Goal: Task Accomplishment & Management: Use online tool/utility

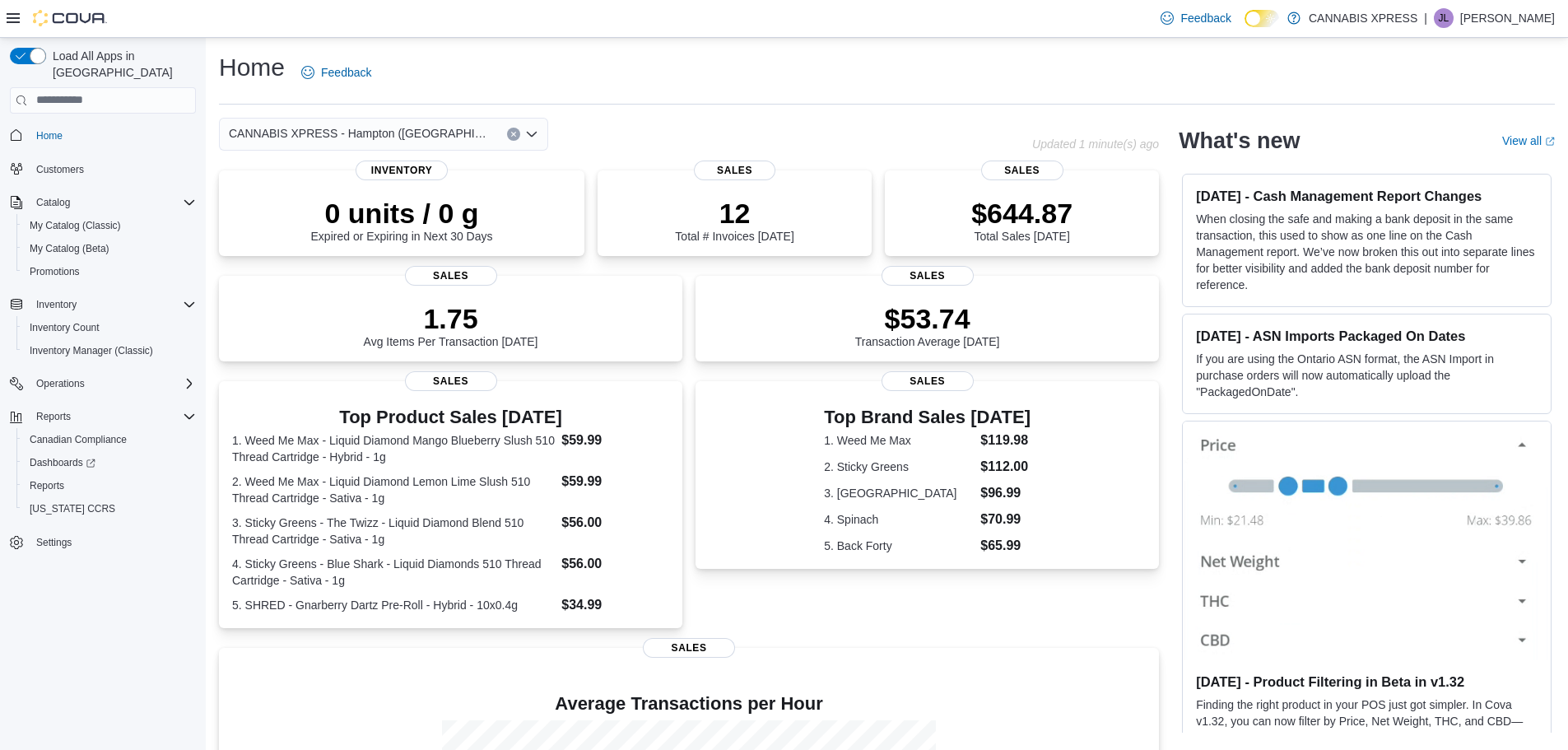
click at [516, 134] on icon "Clear input" at bounding box center [513, 134] width 7 height 7
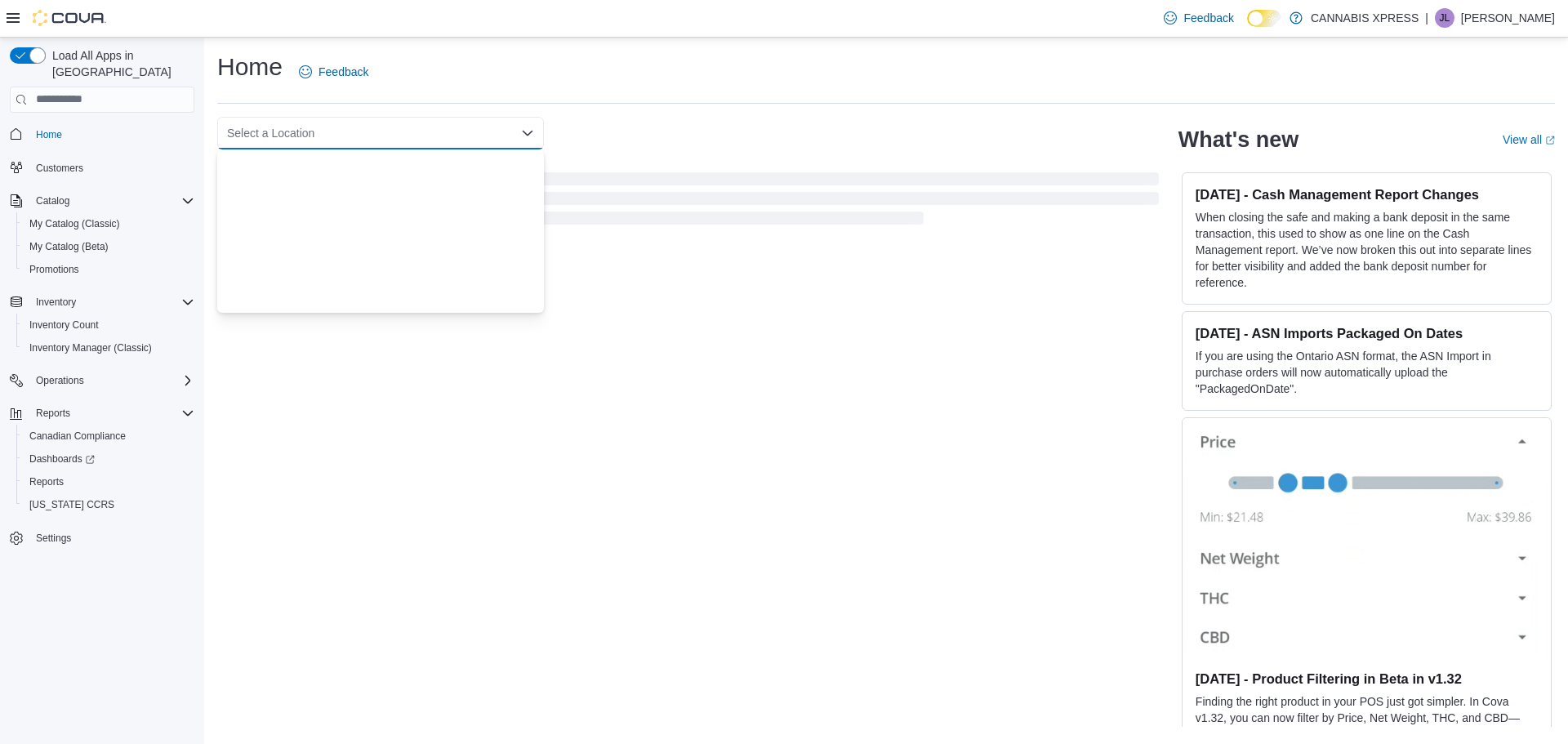
scroll to position [405, 0]
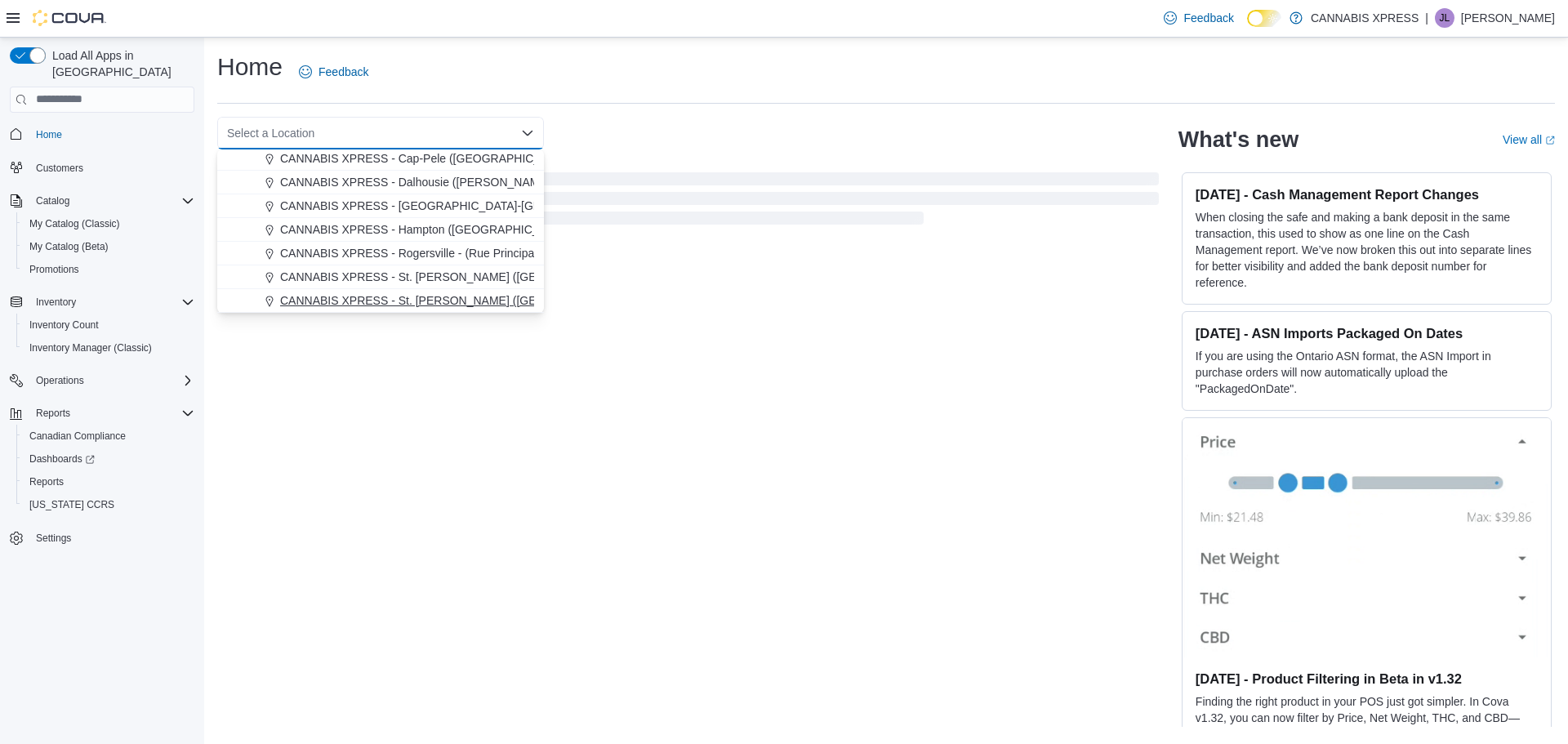
click at [411, 303] on span "CANNABIS XPRESS - St. [PERSON_NAME] ([GEOGRAPHIC_DATA])" at bounding box center [460, 301] width 359 height 17
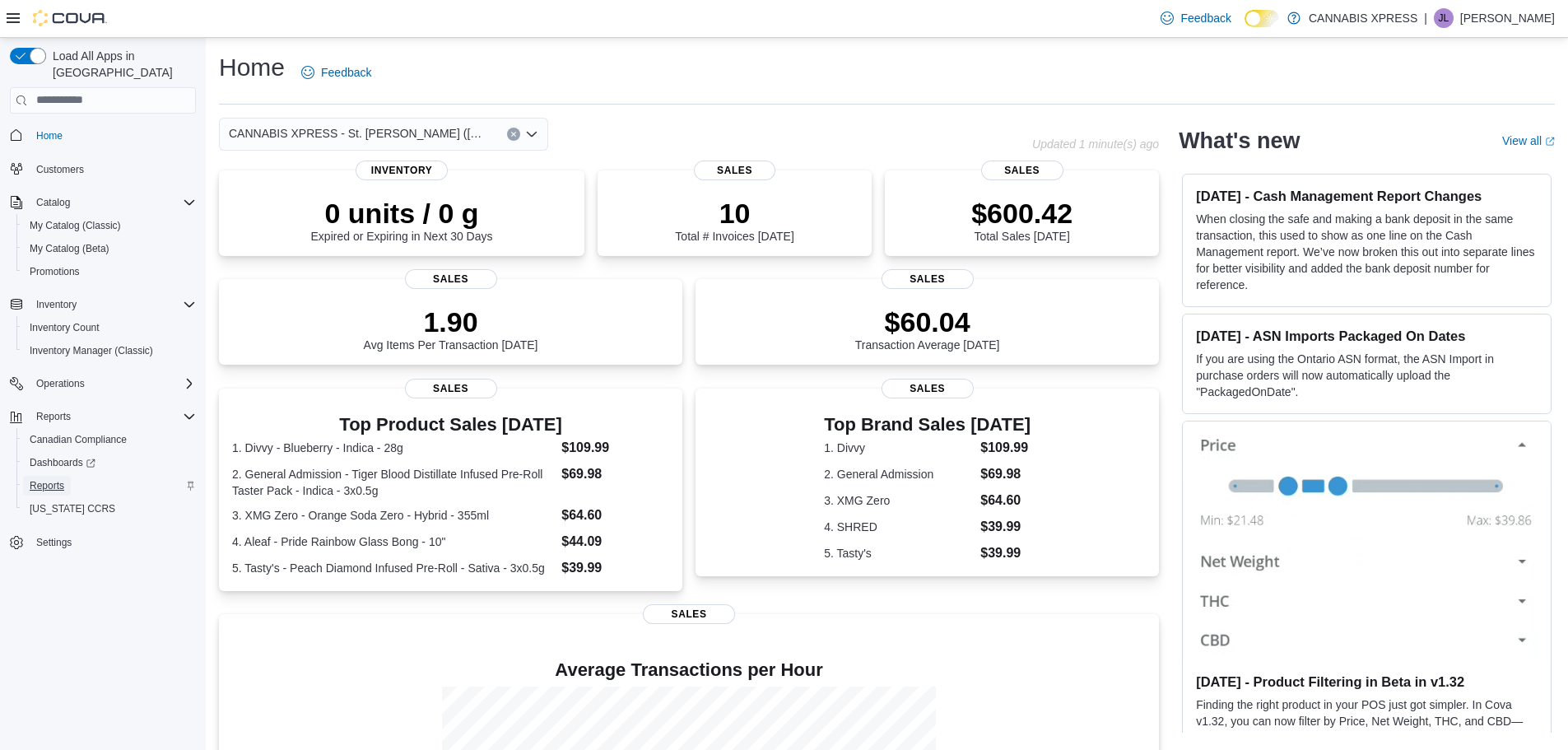
click at [45, 479] on span "Reports" at bounding box center [46, 486] width 34 height 13
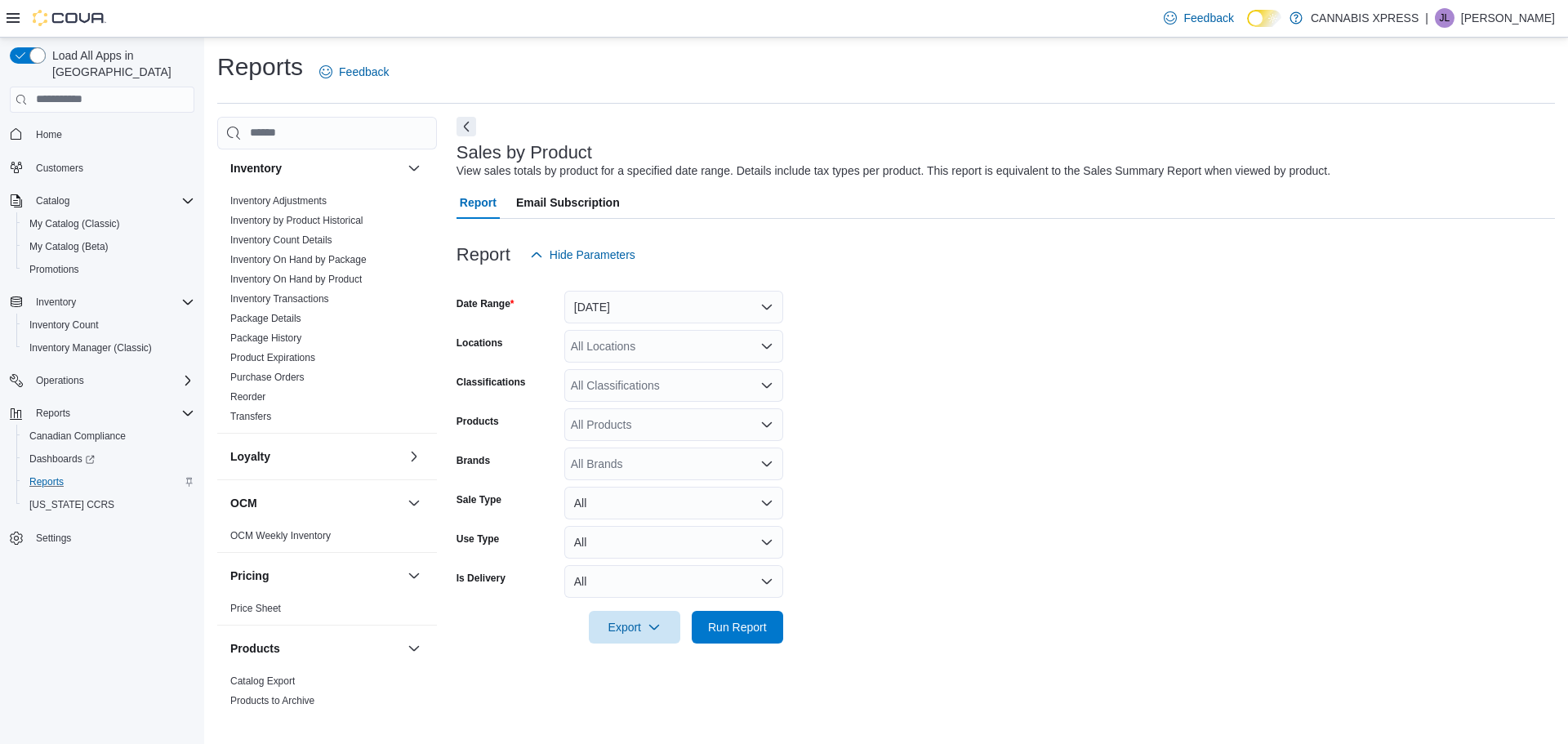
scroll to position [817, 0]
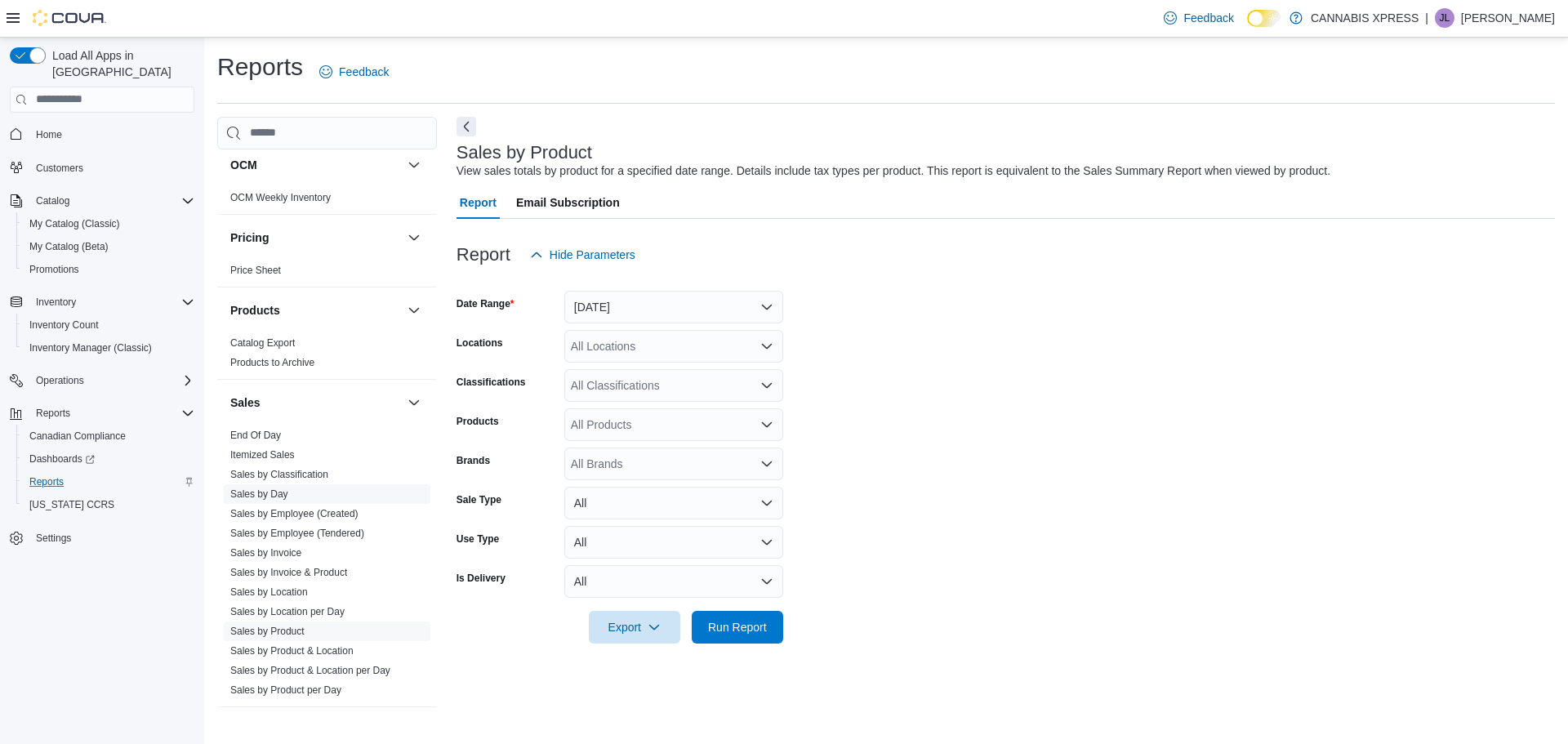
click at [256, 495] on link "Sales by Day" at bounding box center [259, 495] width 58 height 12
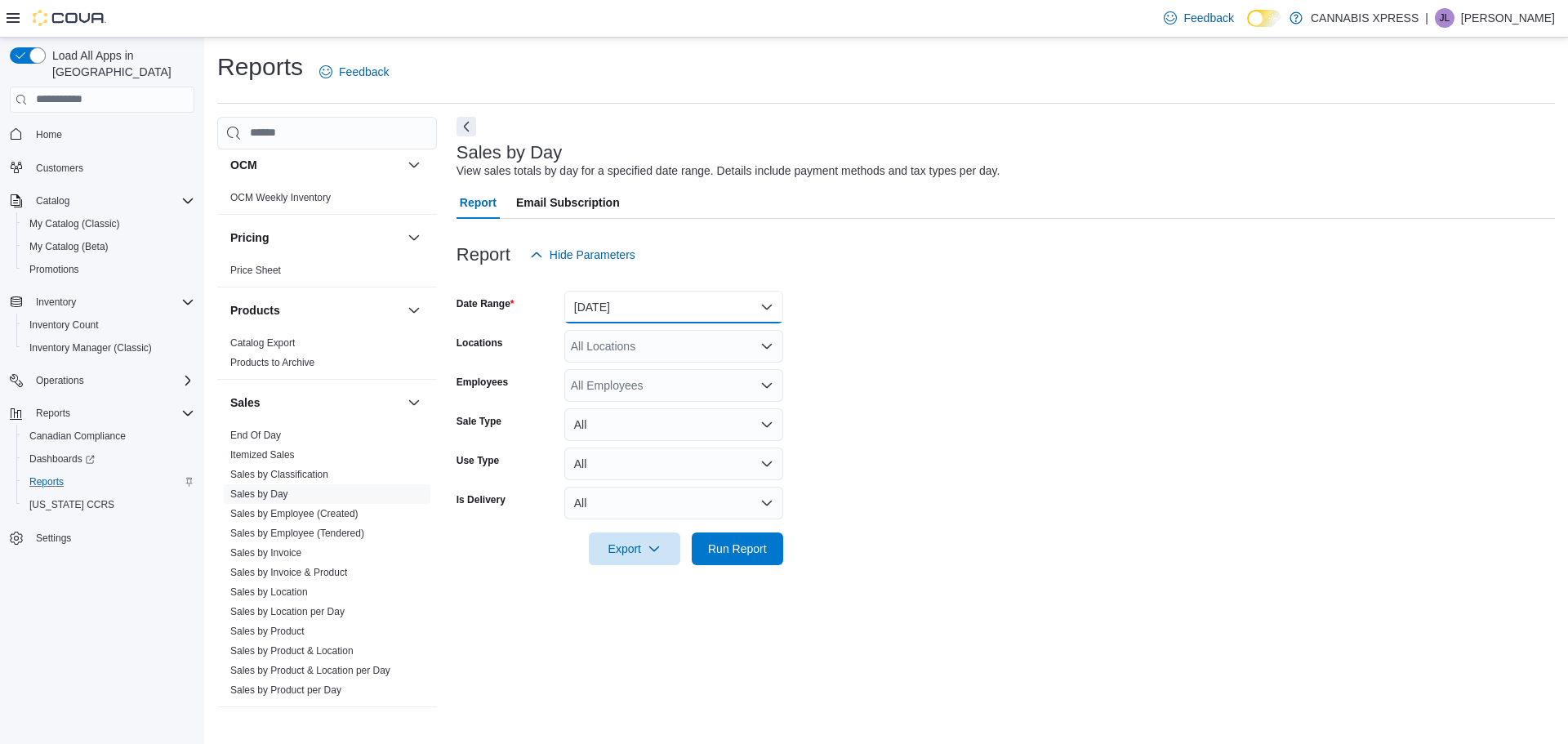
click at [774, 307] on button "[DATE]" at bounding box center [673, 307] width 219 height 32
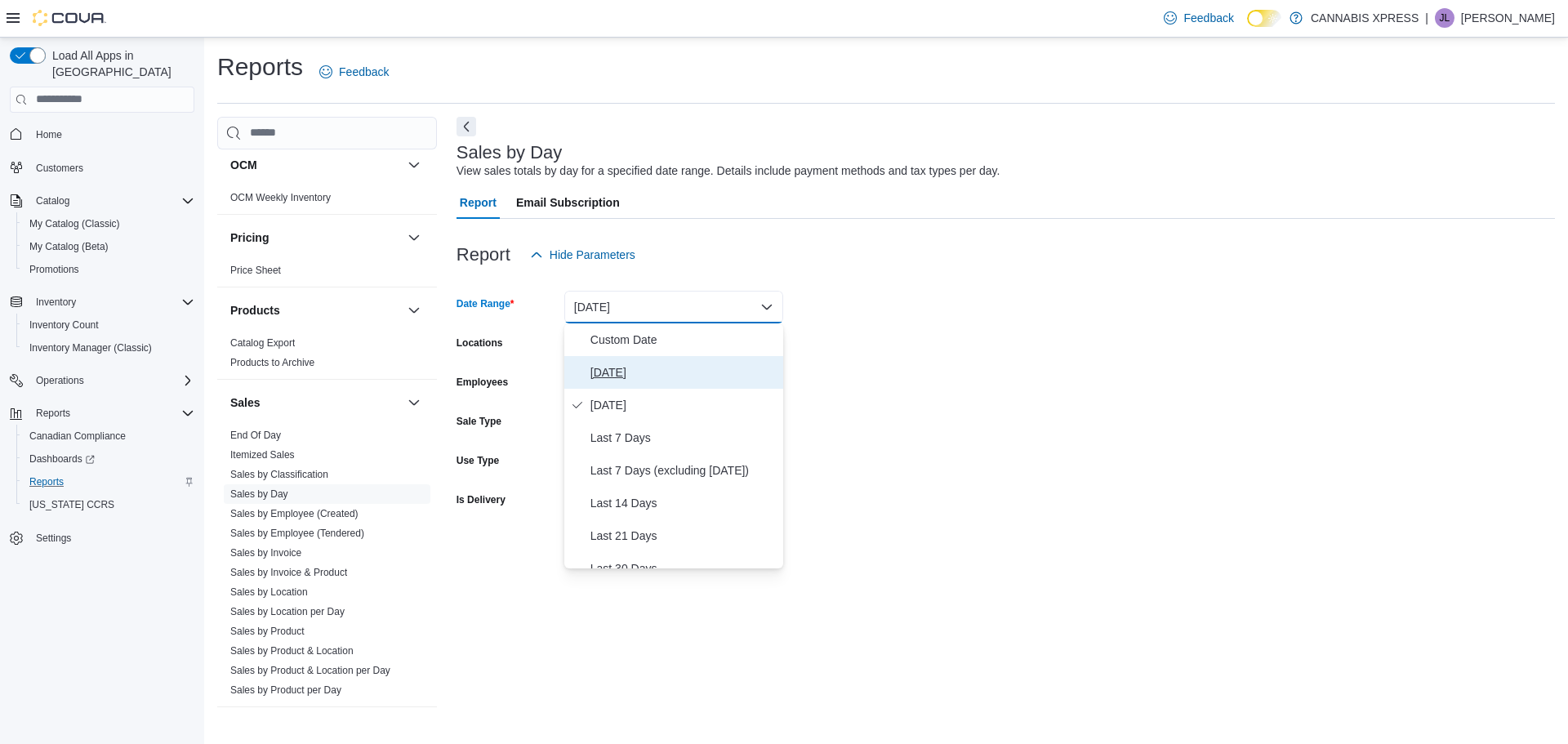
click at [615, 370] on span "[DATE]" at bounding box center [683, 373] width 186 height 20
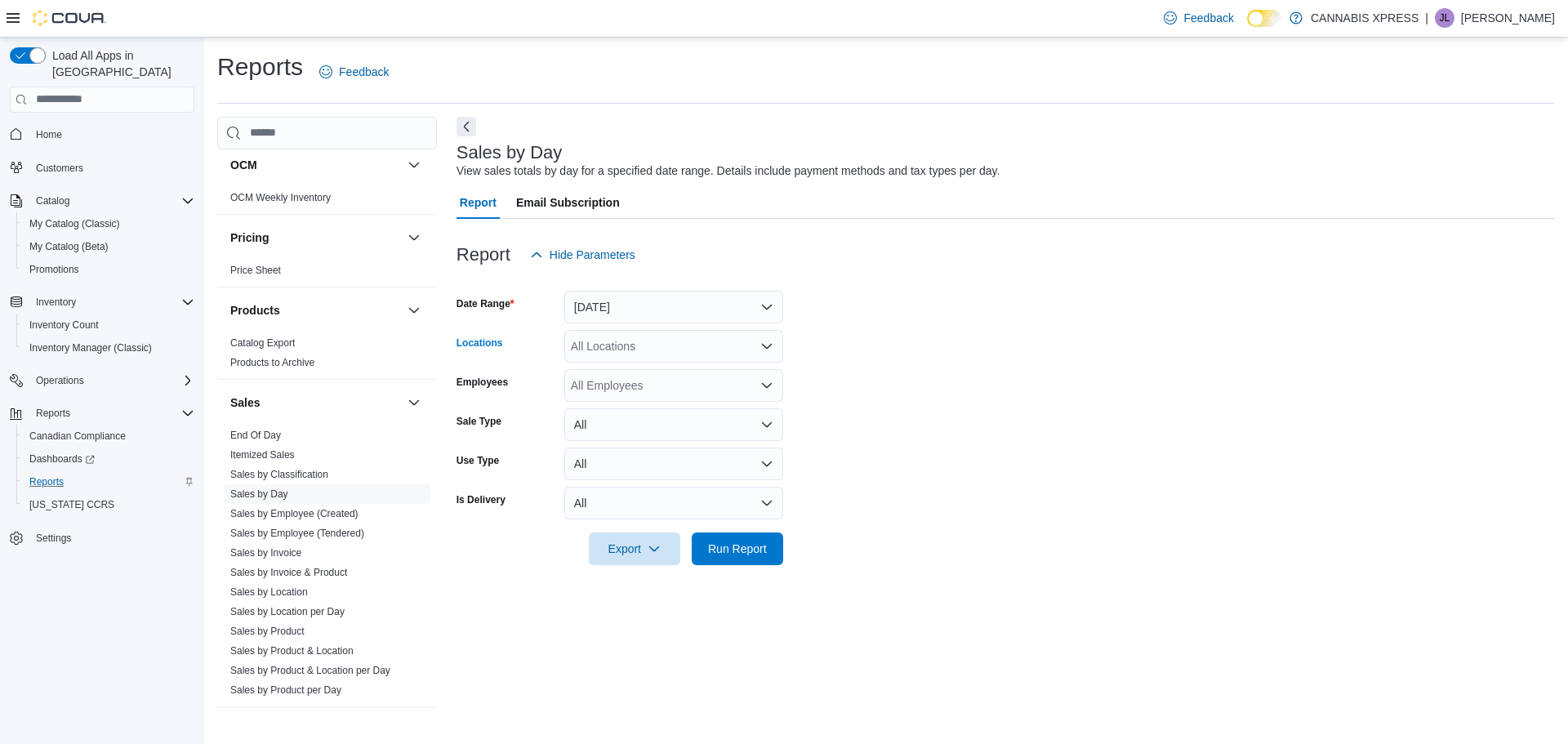
click at [764, 345] on icon "Open list of options" at bounding box center [767, 345] width 10 height 5
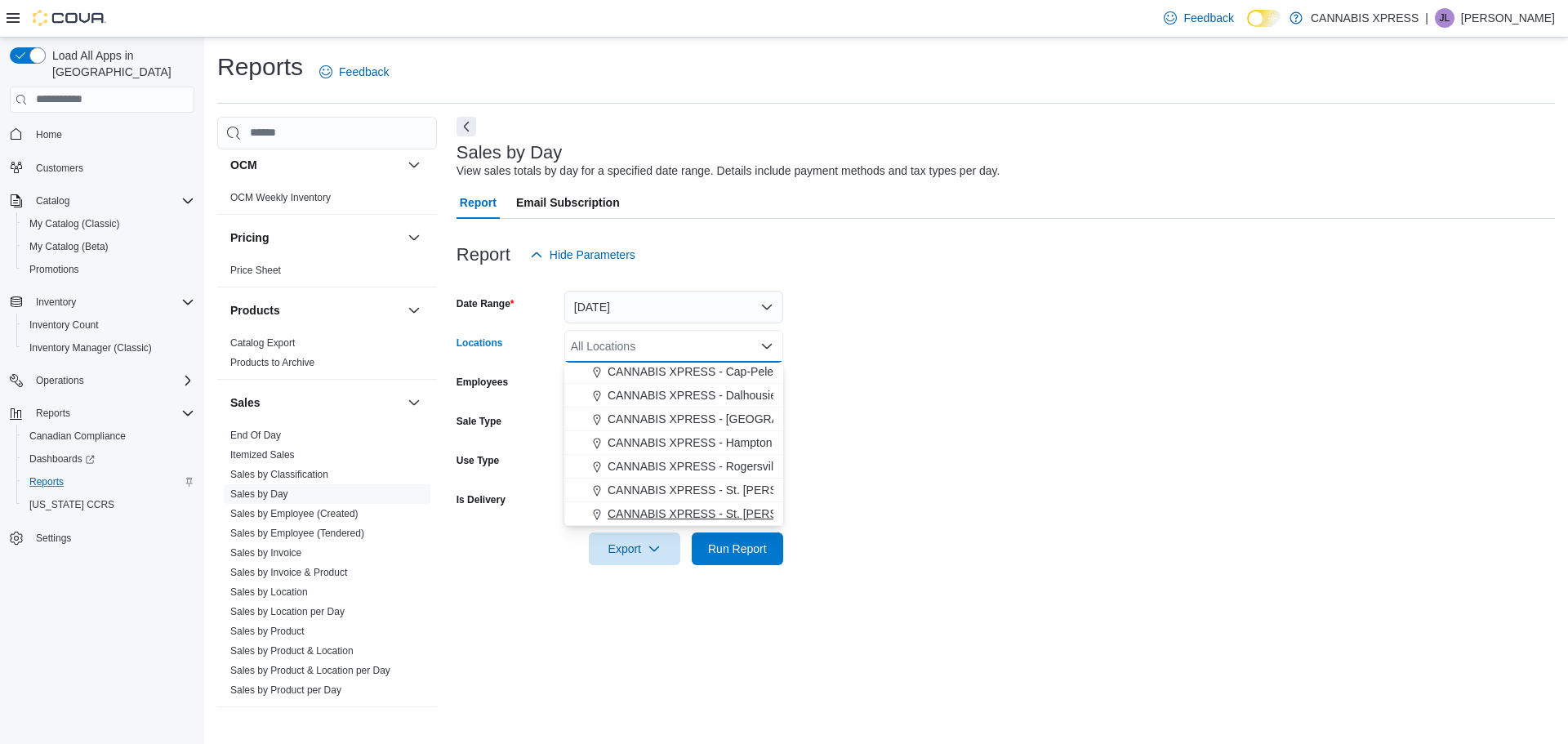
click at [743, 512] on span "CANNABIS XPRESS - St. [PERSON_NAME] ([GEOGRAPHIC_DATA])" at bounding box center [788, 514] width 359 height 17
click at [738, 548] on span "Run Report" at bounding box center [737, 548] width 59 height 17
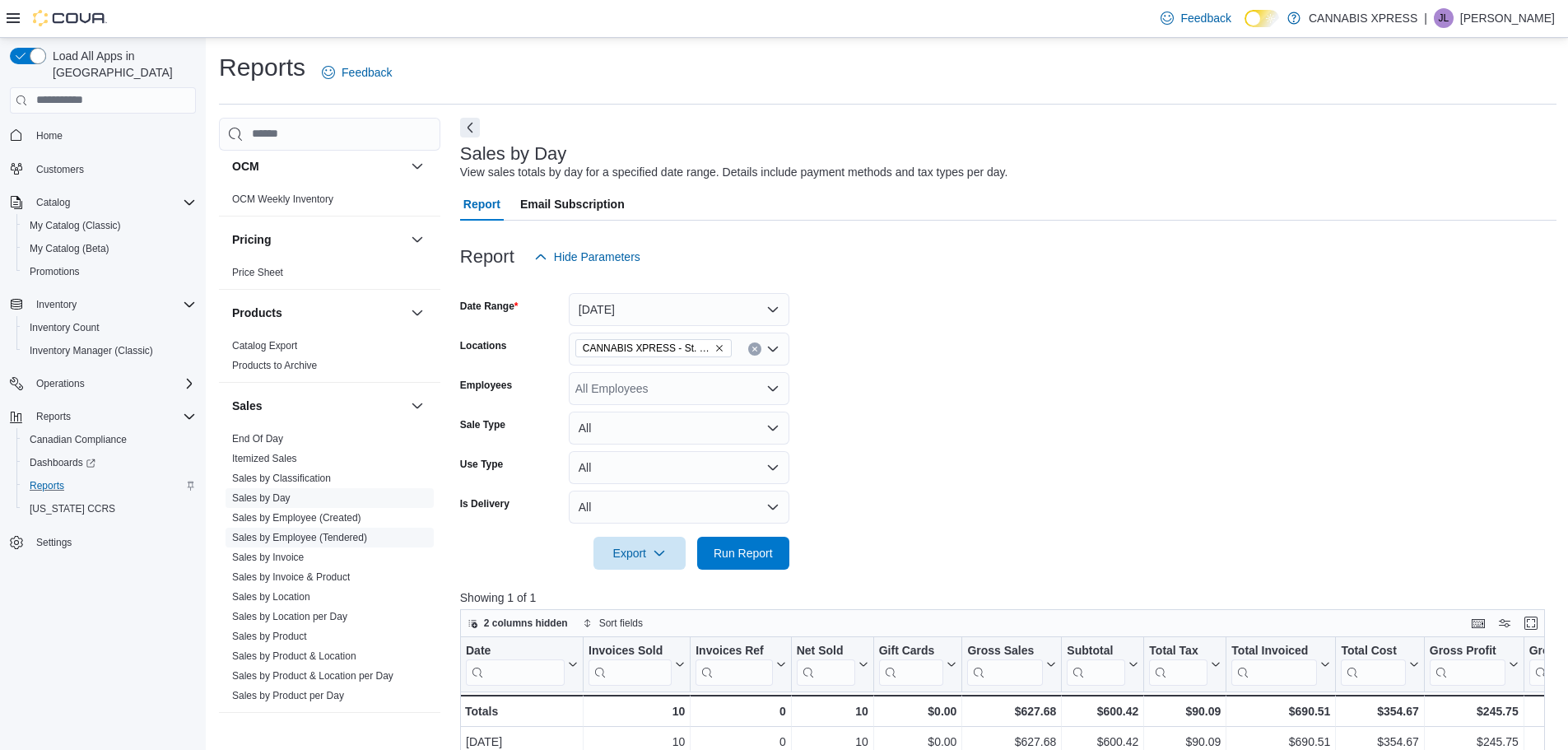
click at [311, 536] on link "Sales by Employee (Tendered)" at bounding box center [300, 538] width 135 height 12
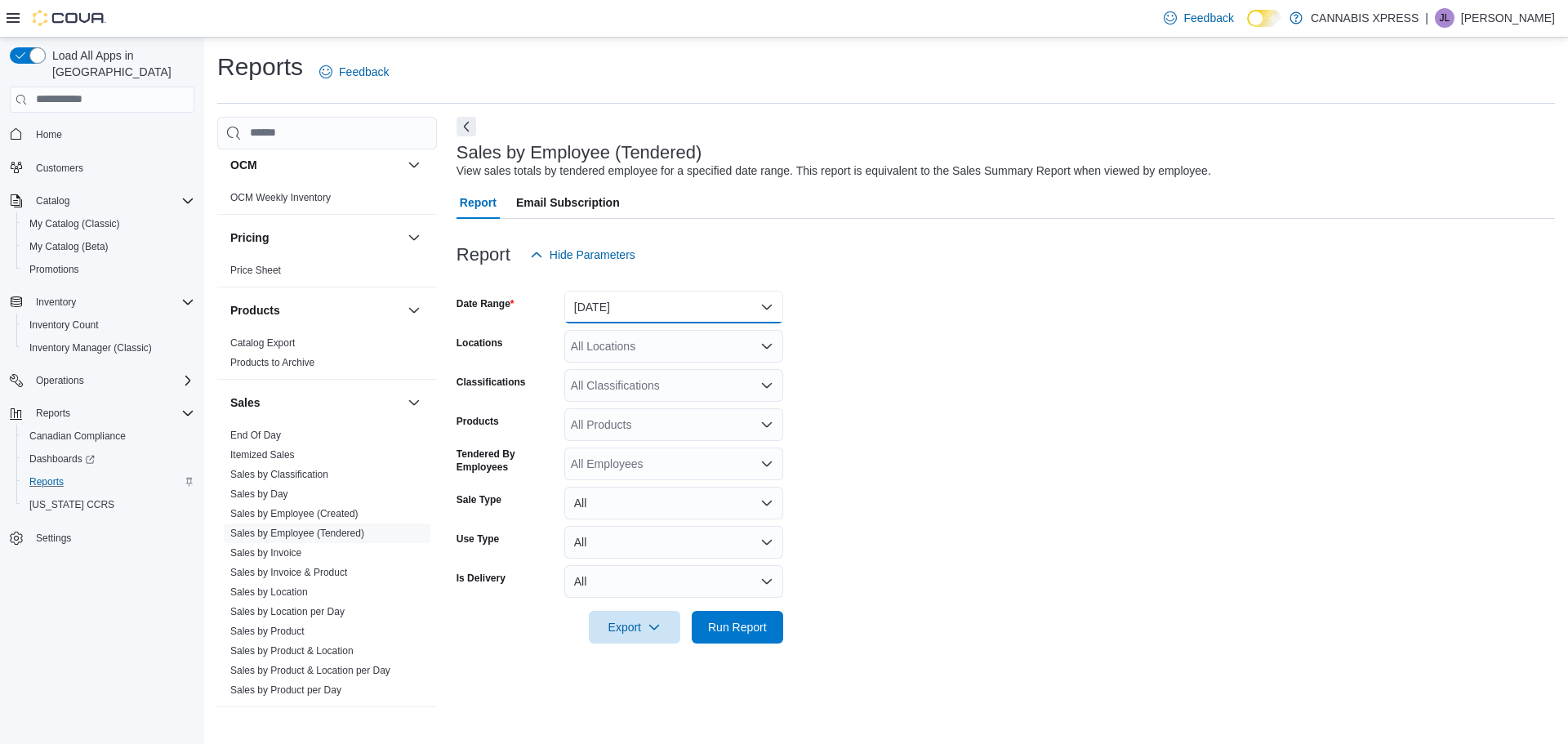
click at [765, 306] on button "[DATE]" at bounding box center [673, 307] width 219 height 32
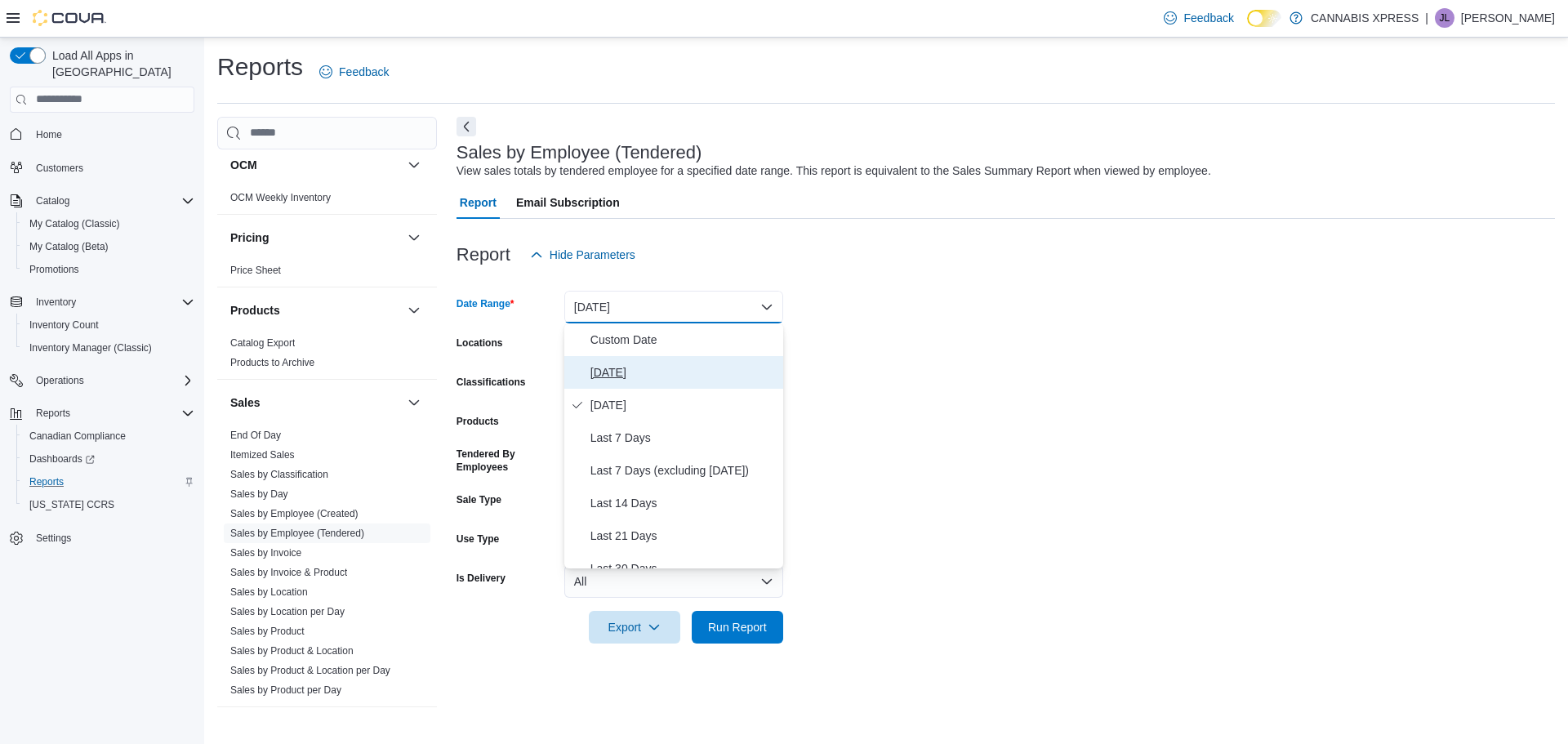
click at [606, 368] on span "[DATE]" at bounding box center [683, 373] width 186 height 20
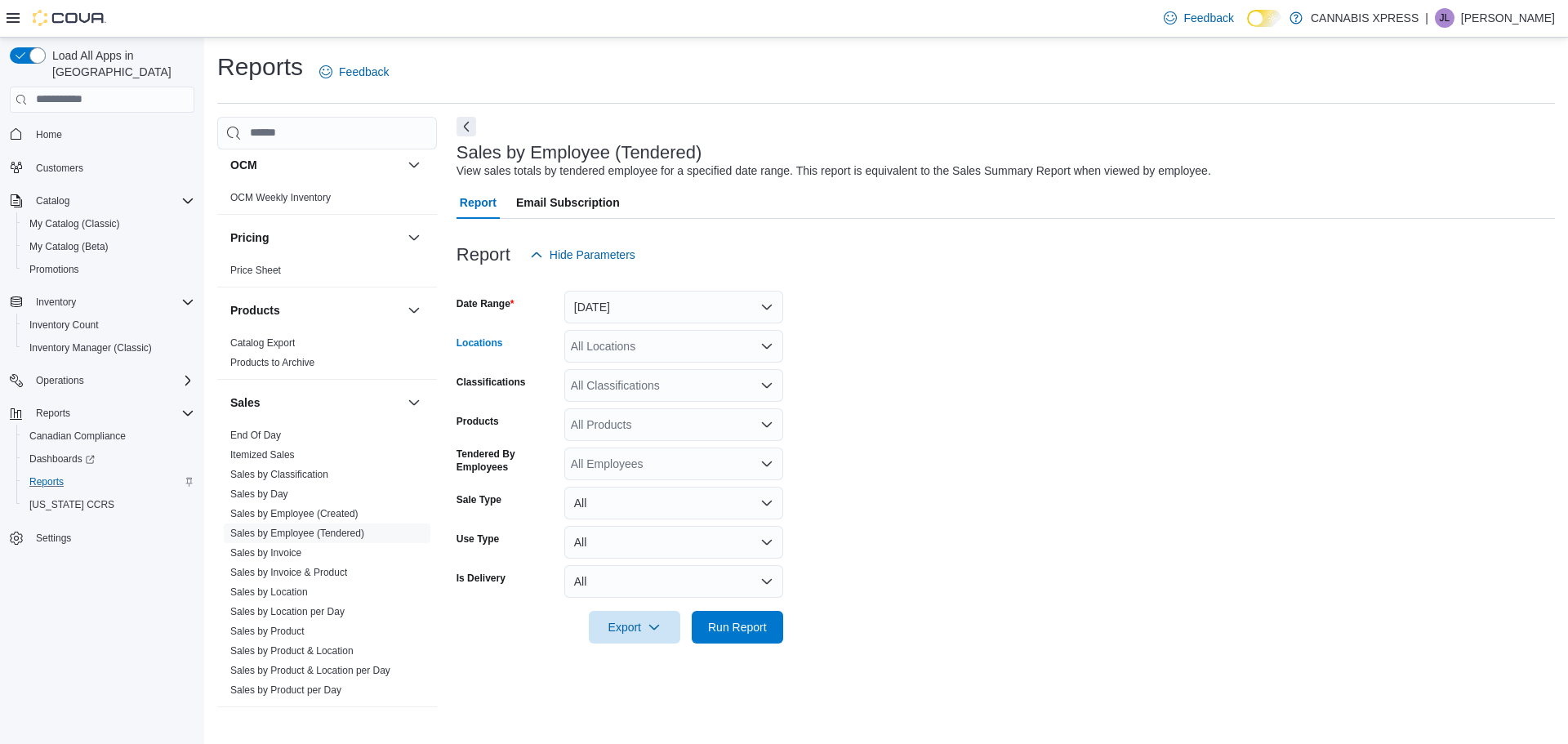
click at [724, 346] on div "All Locations" at bounding box center [673, 345] width 219 height 32
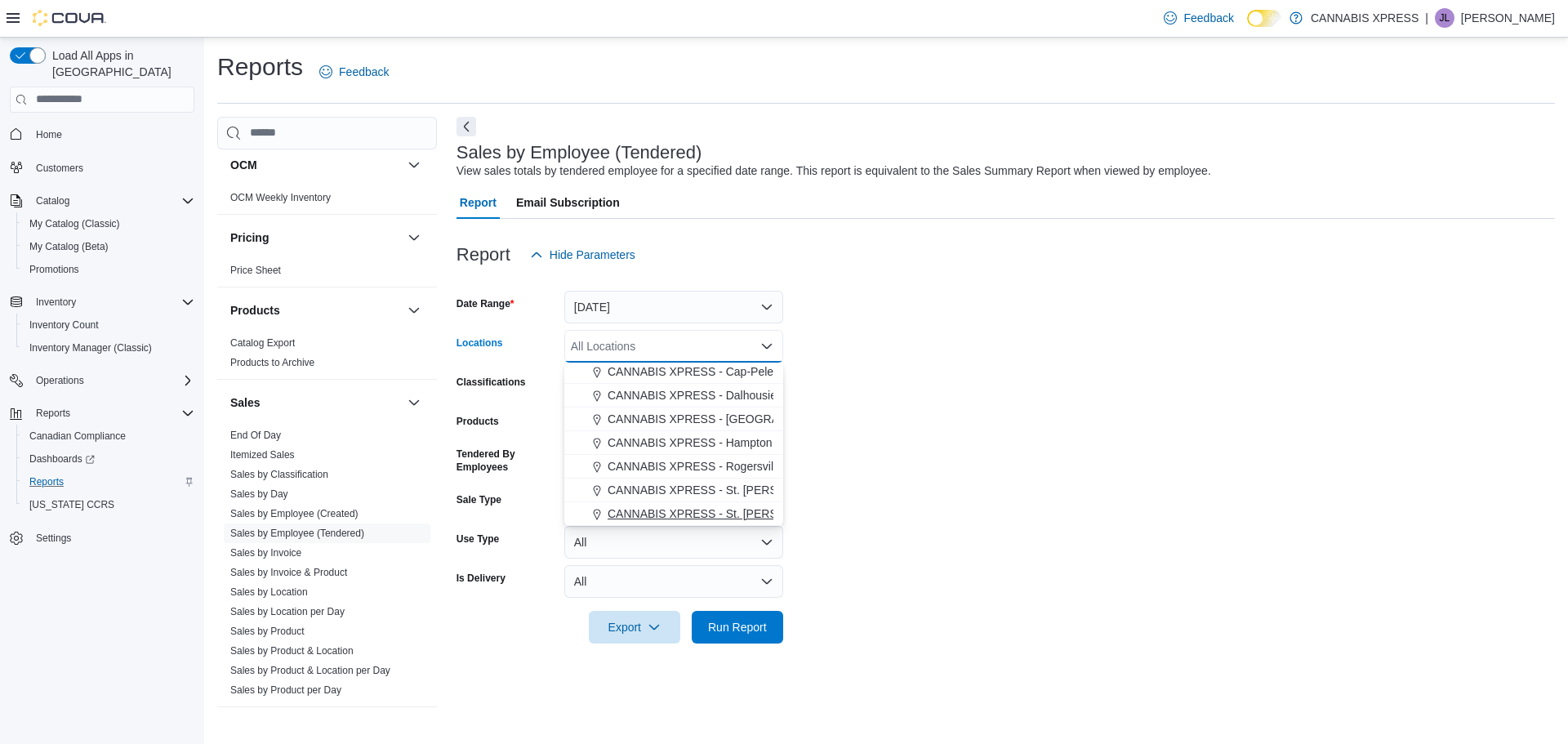
click at [674, 509] on span "CANNABIS XPRESS - St. [PERSON_NAME] ([GEOGRAPHIC_DATA])" at bounding box center [788, 514] width 359 height 17
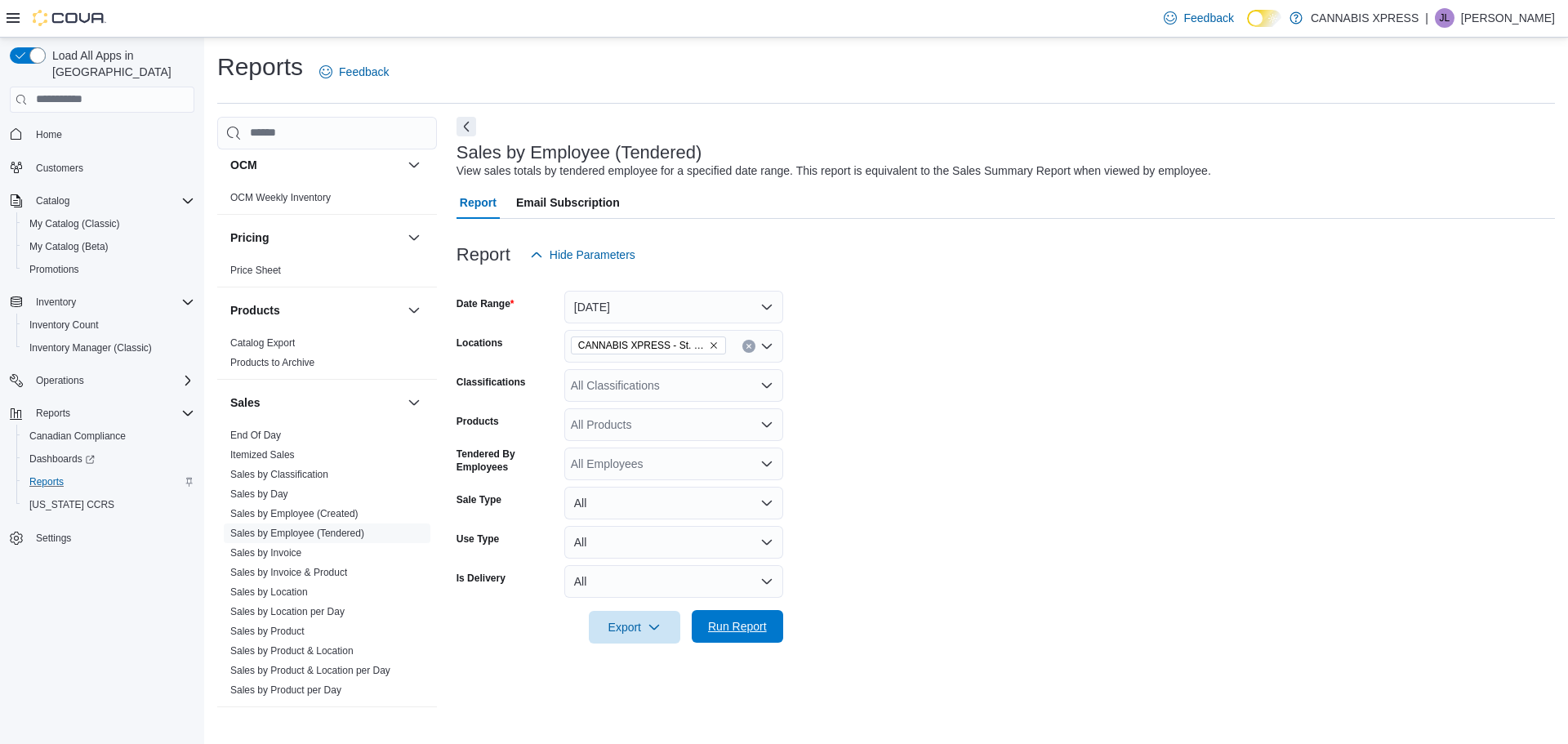
click at [735, 639] on span "Run Report" at bounding box center [737, 626] width 72 height 32
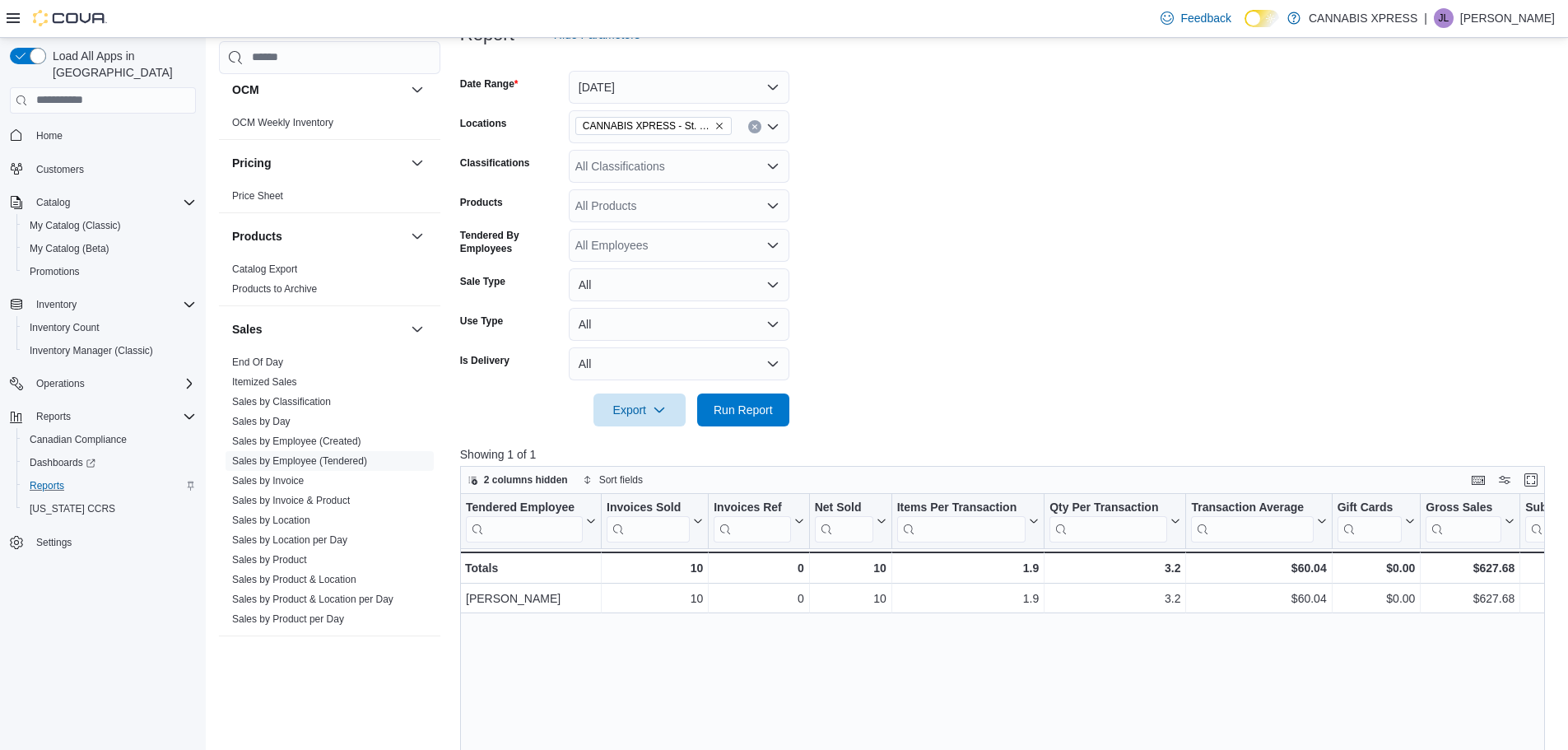
scroll to position [83, 0]
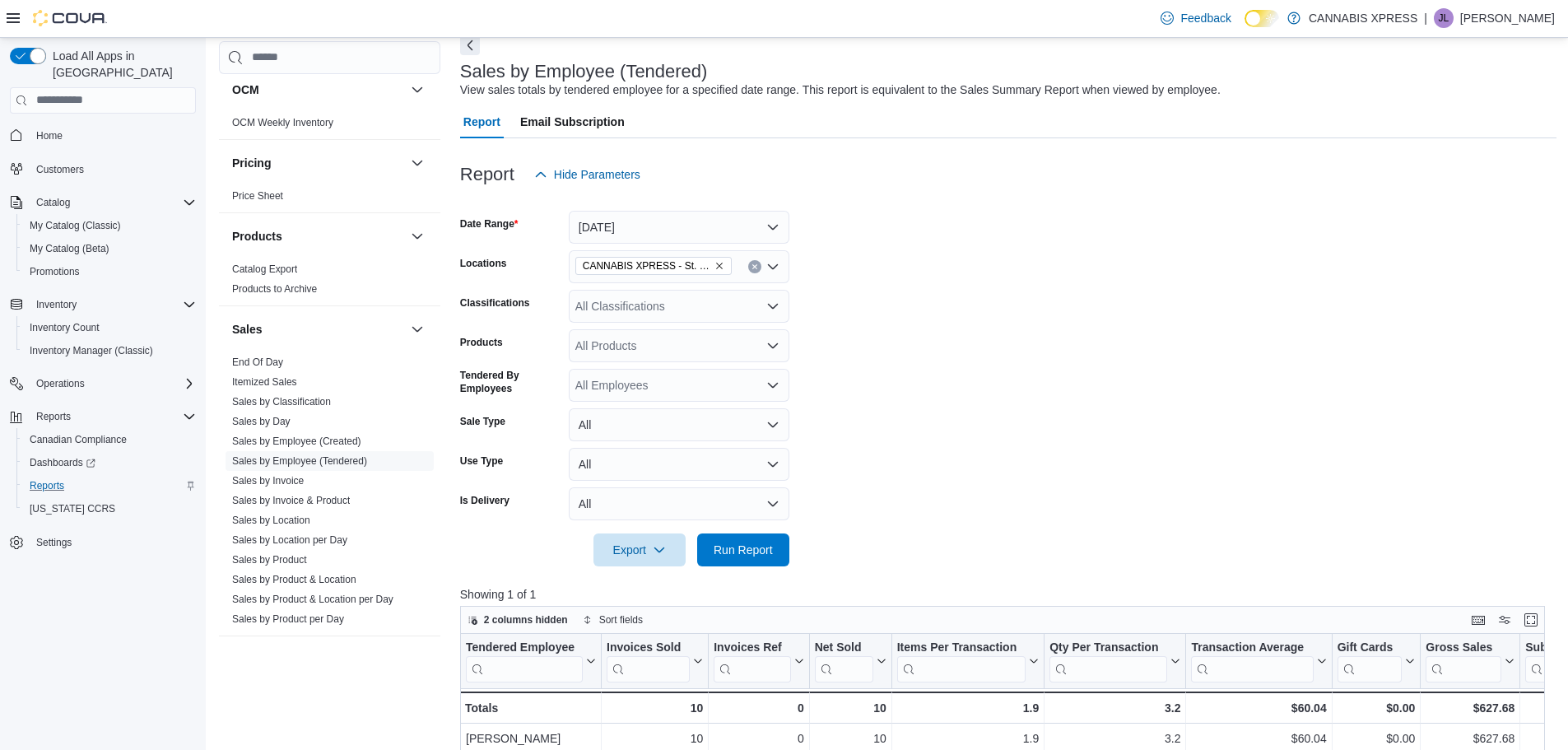
click at [751, 264] on icon "Clear input" at bounding box center [755, 267] width 7 height 7
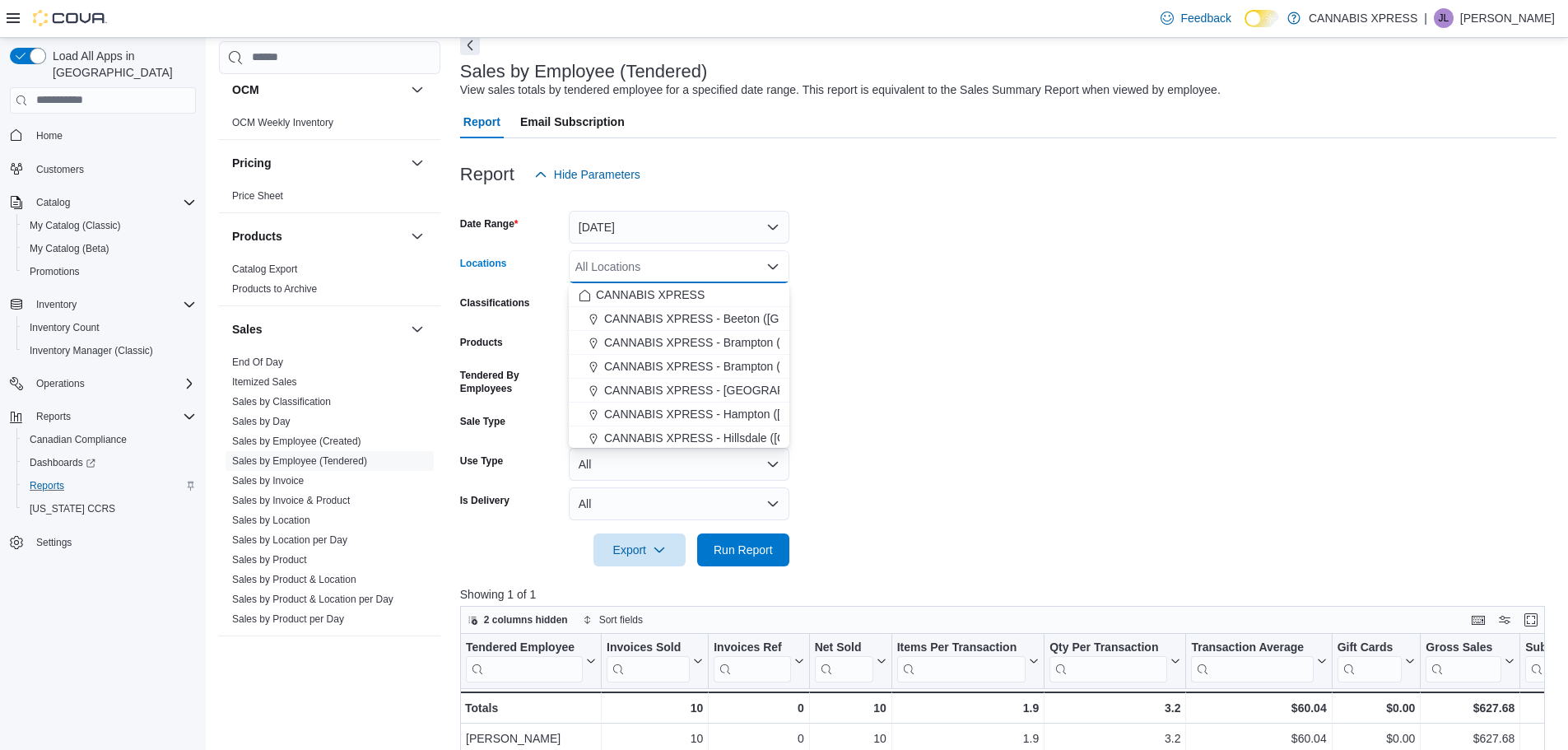
scroll to position [408, 0]
click at [741, 339] on span "CANNABIS XPRESS - [GEOGRAPHIC_DATA]-[GEOGRAPHIC_DATA] ([GEOGRAPHIC_DATA])" at bounding box center [860, 340] width 494 height 17
click at [738, 544] on span "Run Report" at bounding box center [743, 550] width 59 height 17
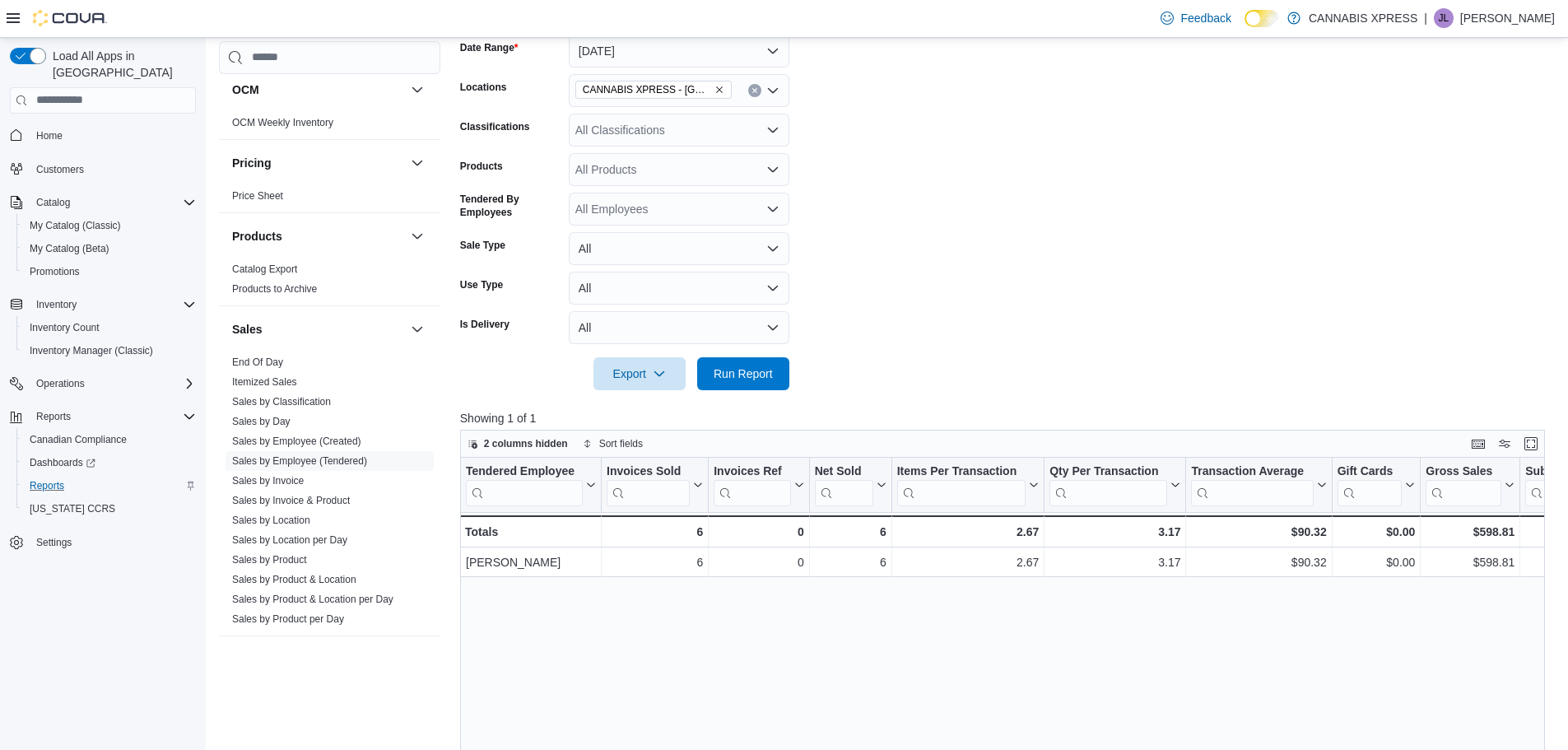
scroll to position [83, 0]
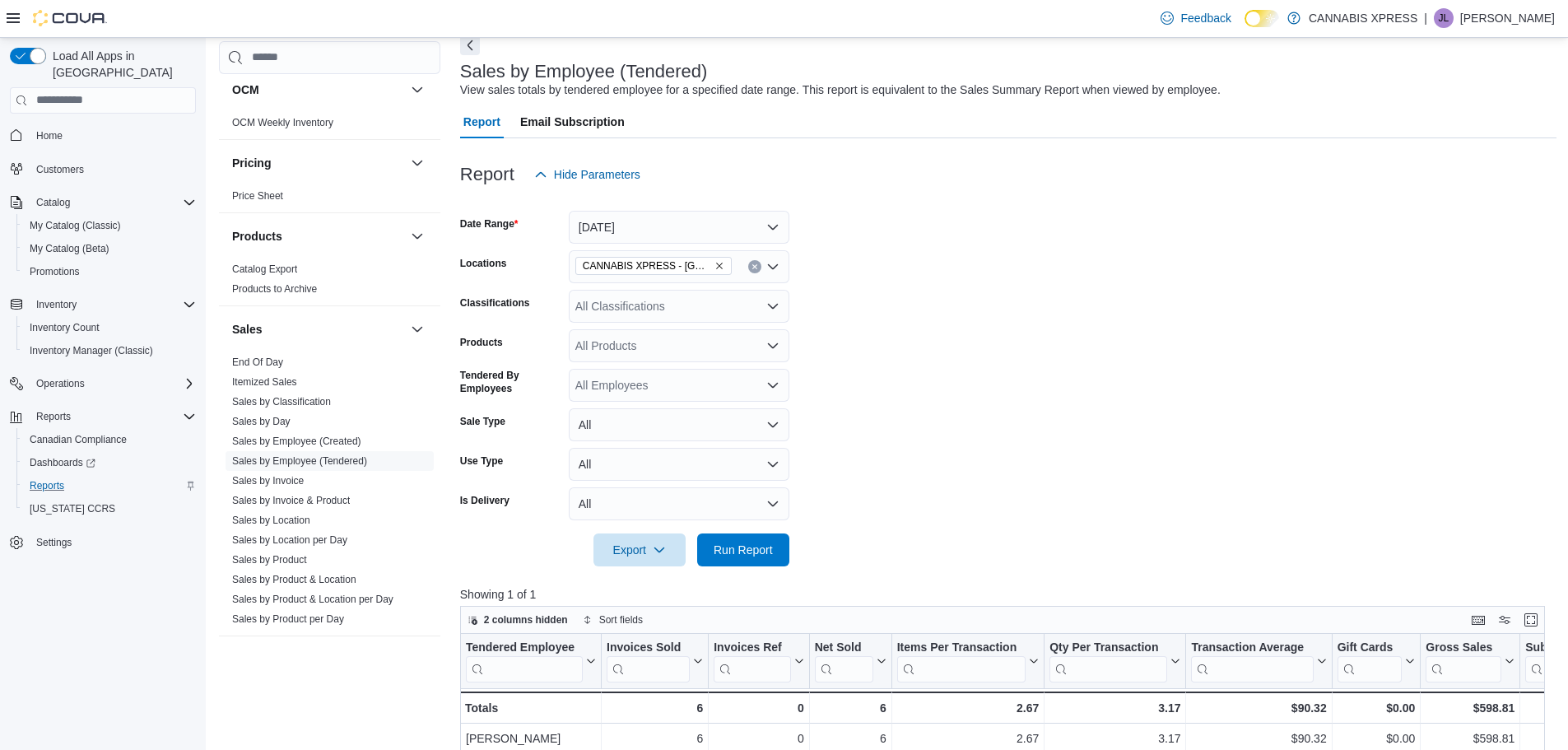
click at [753, 270] on button "Clear input" at bounding box center [755, 267] width 13 height 13
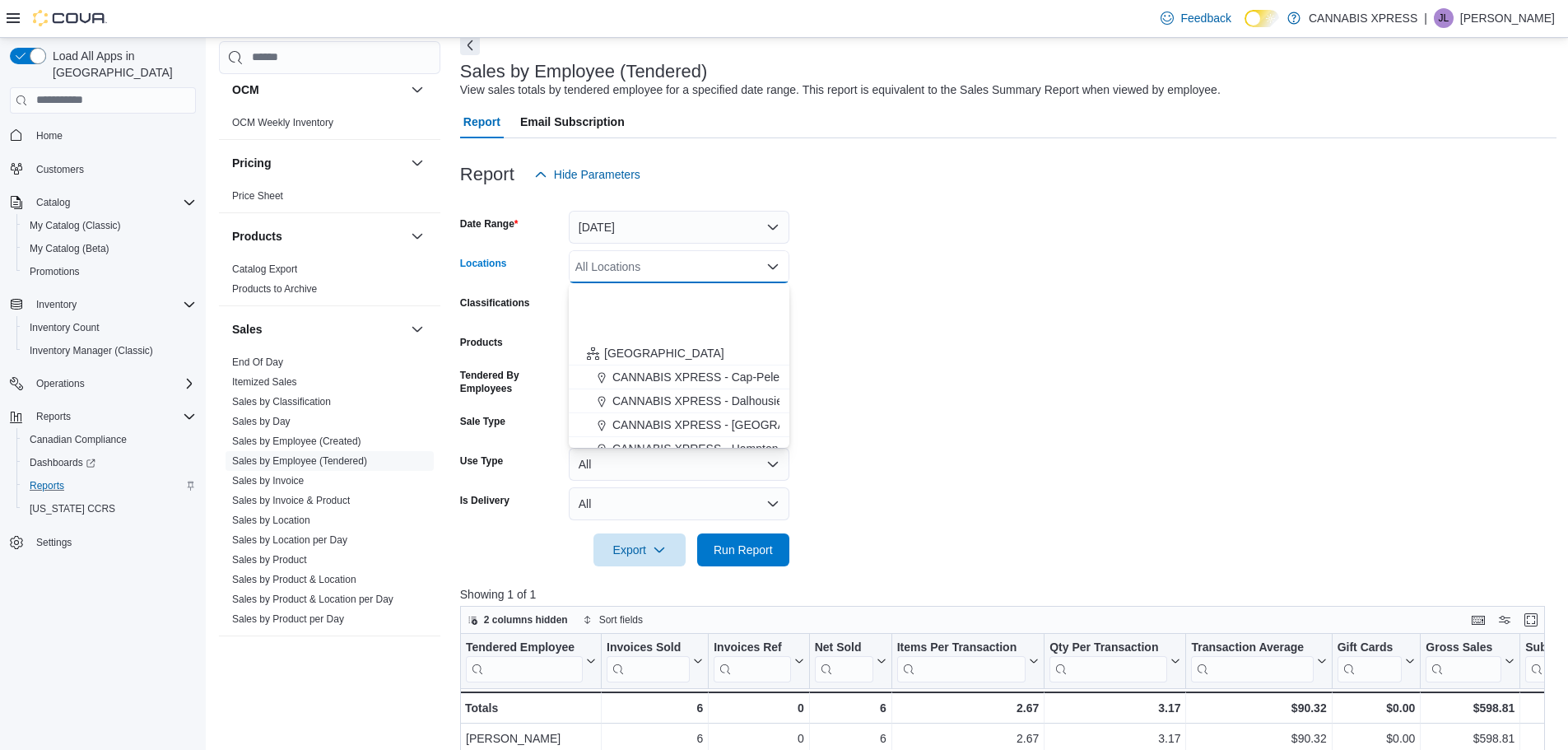
scroll to position [408, 0]
click at [749, 413] on span "CANNABIS XPRESS - St. [PERSON_NAME] ([GEOGRAPHIC_DATA])" at bounding box center [794, 412] width 362 height 17
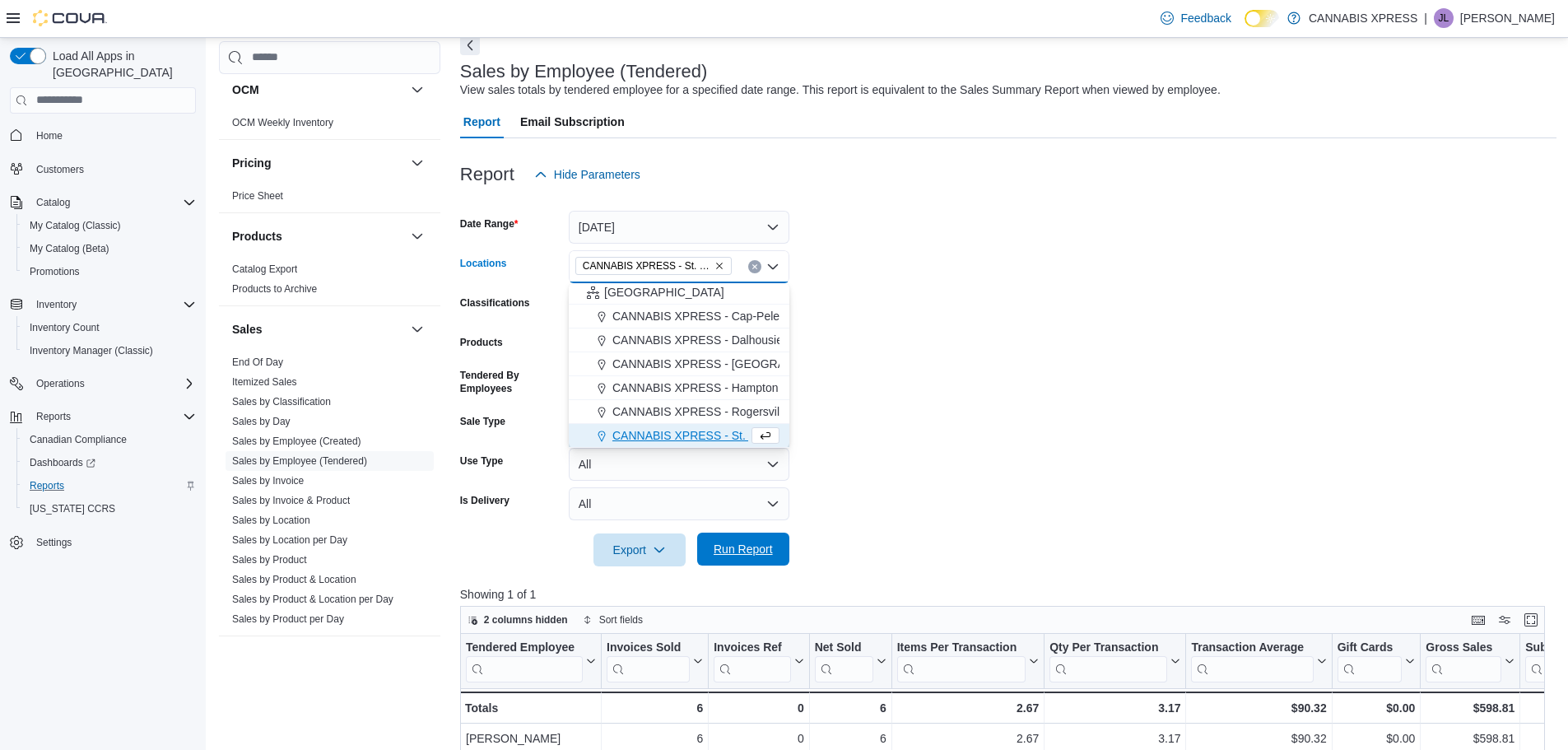
click at [744, 550] on span "Run Report" at bounding box center [743, 550] width 59 height 17
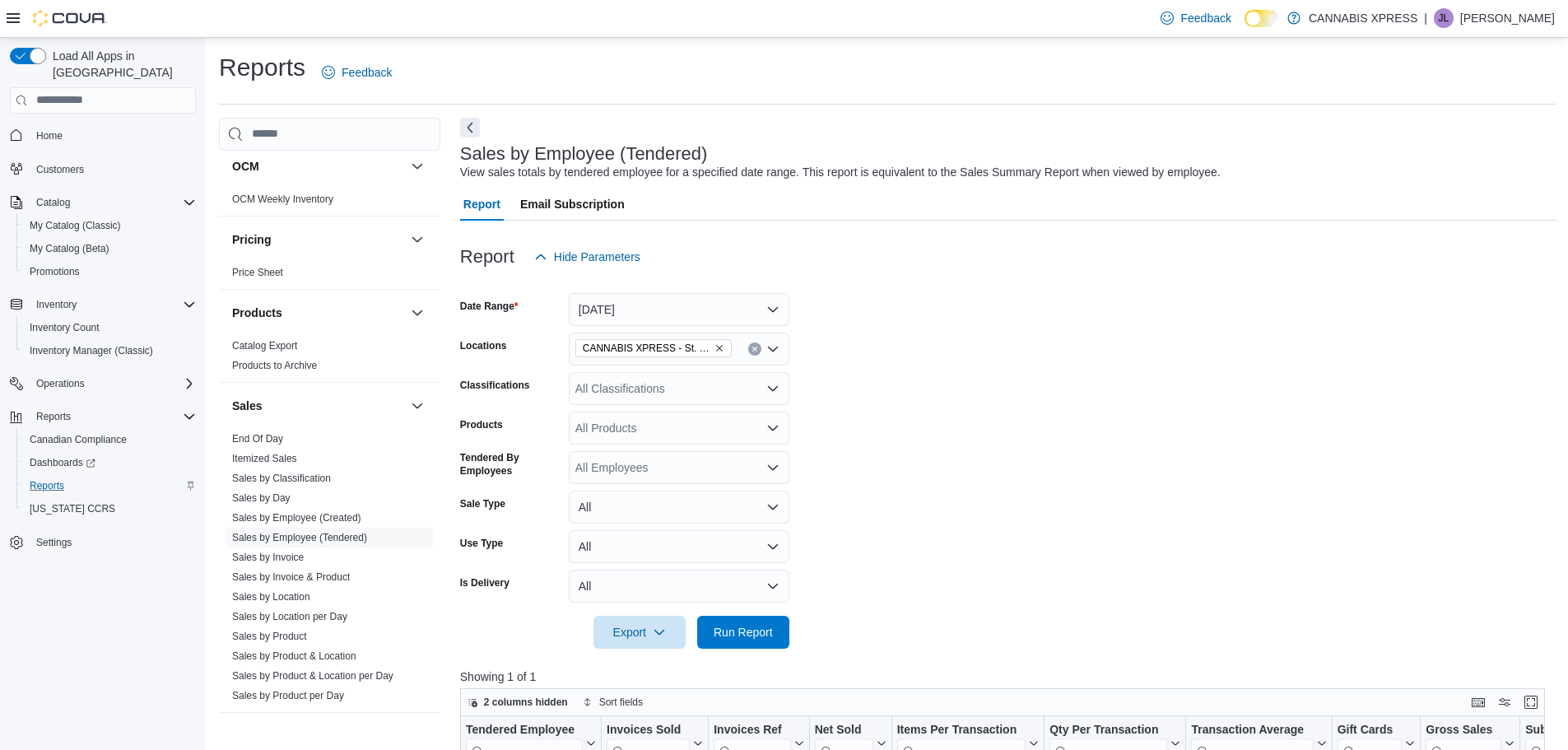
click at [751, 347] on icon "Clear input" at bounding box center [755, 349] width 7 height 7
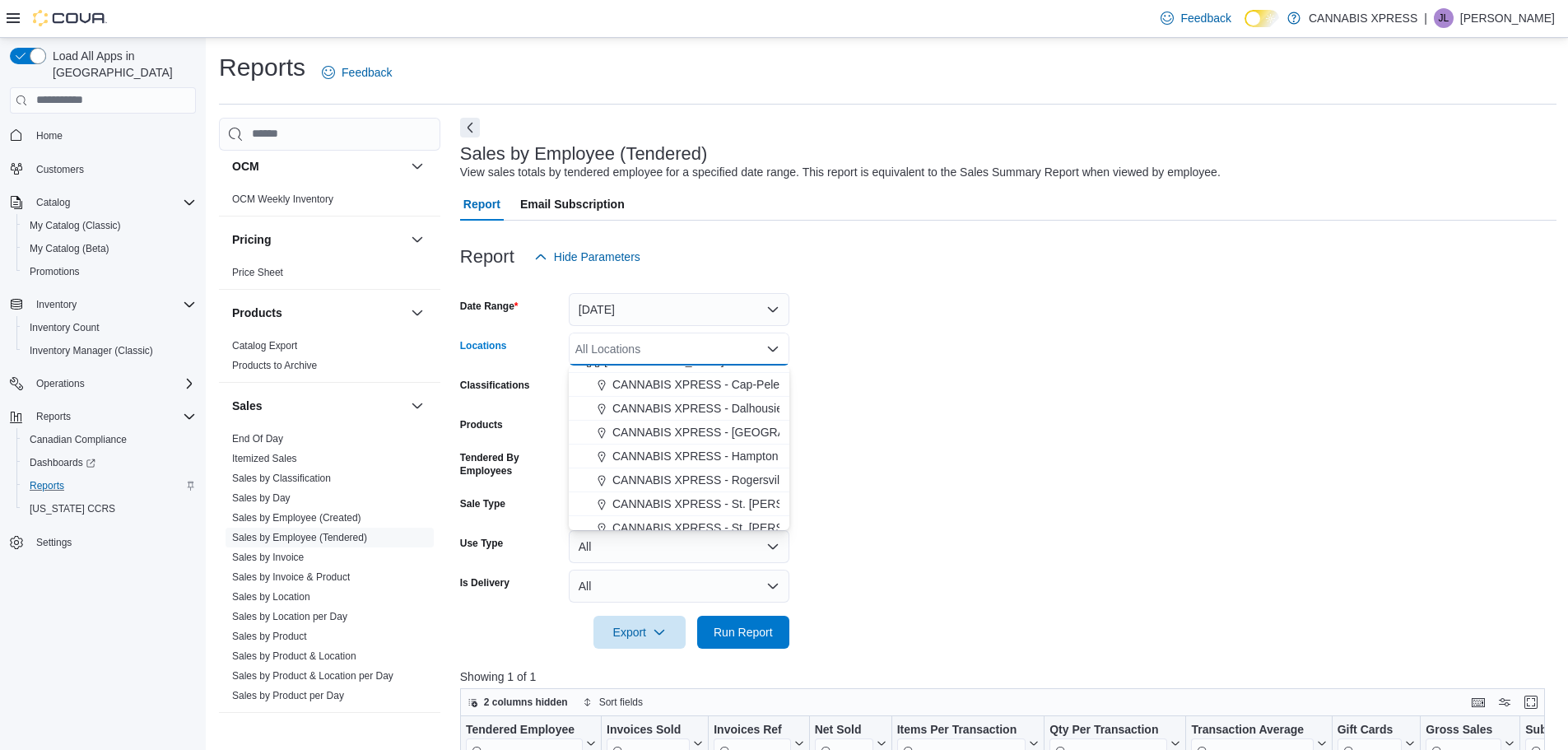
scroll to position [408, 0]
click at [751, 469] on span "CANNABIS XPRESS - Rogersville - (Rue Principale)" at bounding box center [747, 470] width 269 height 17
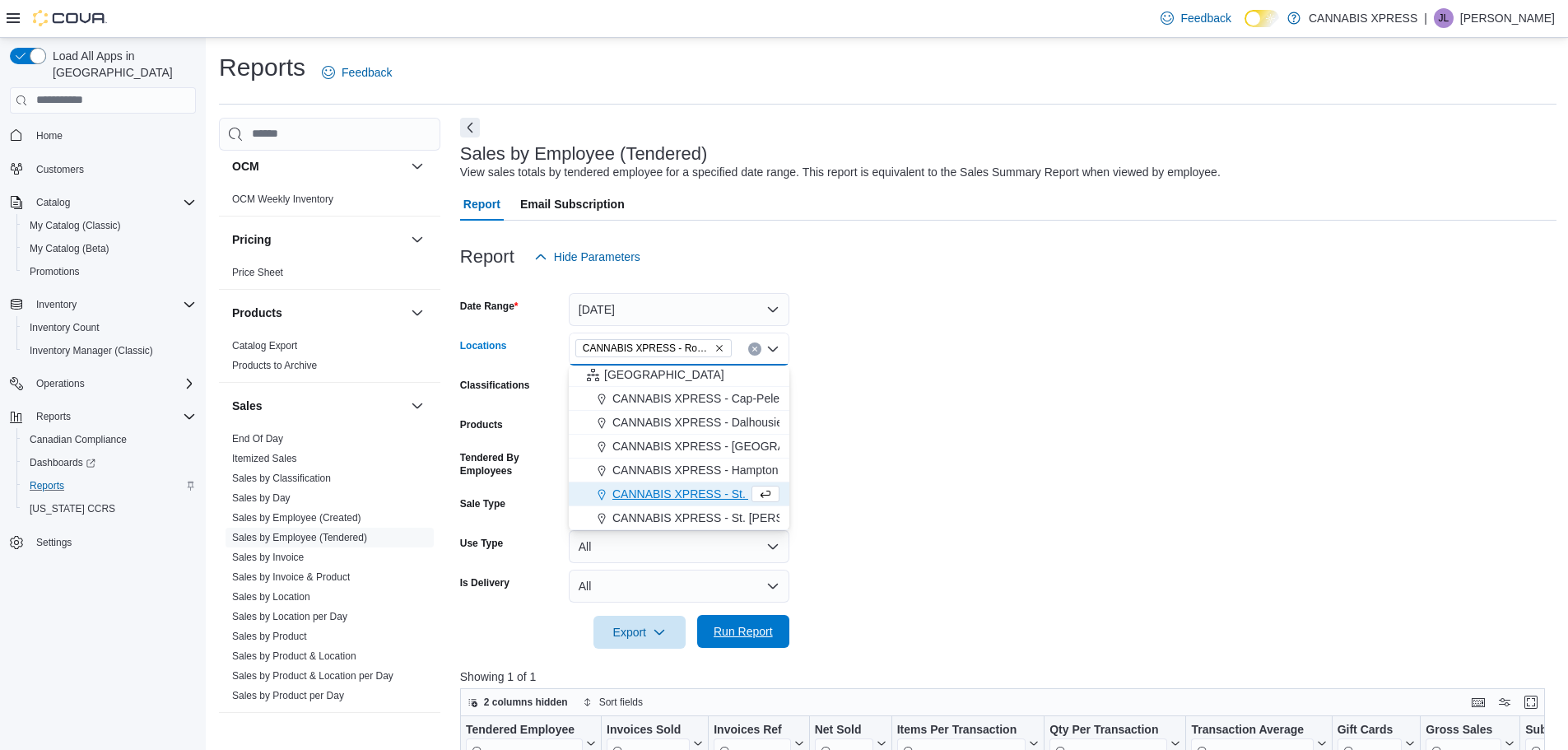
click at [721, 635] on span "Run Report" at bounding box center [743, 631] width 59 height 17
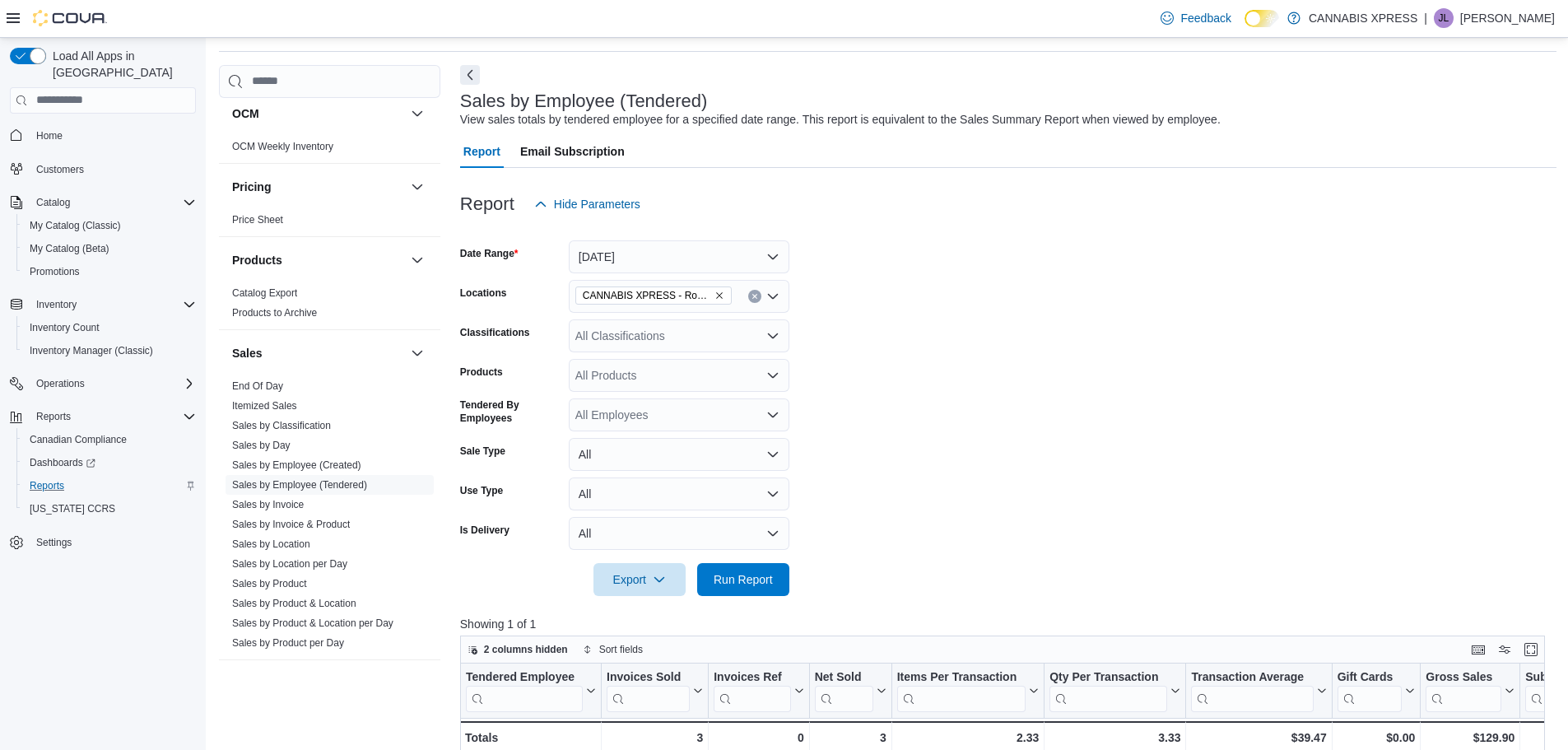
scroll to position [83, 0]
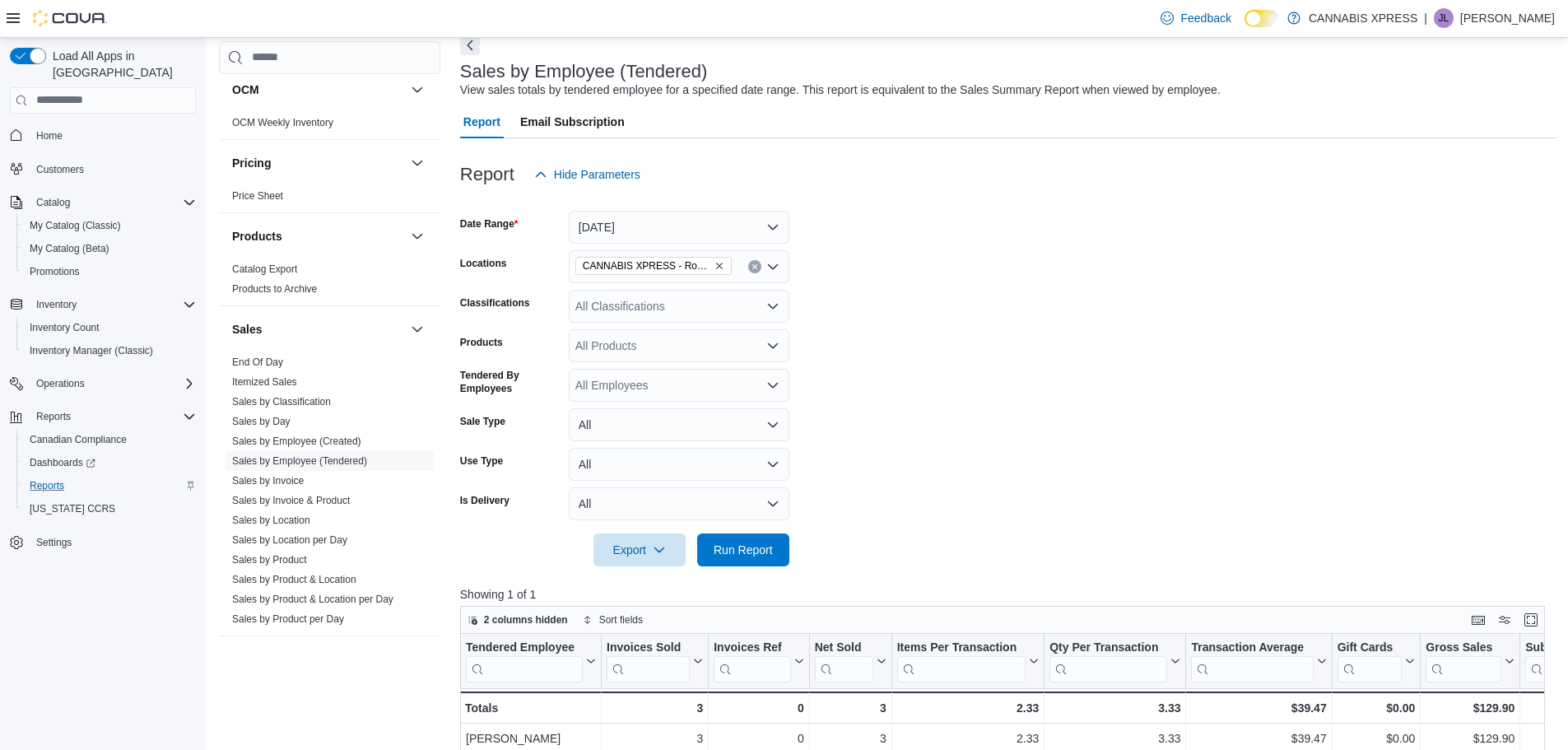
click at [750, 267] on button "Clear input" at bounding box center [755, 267] width 13 height 13
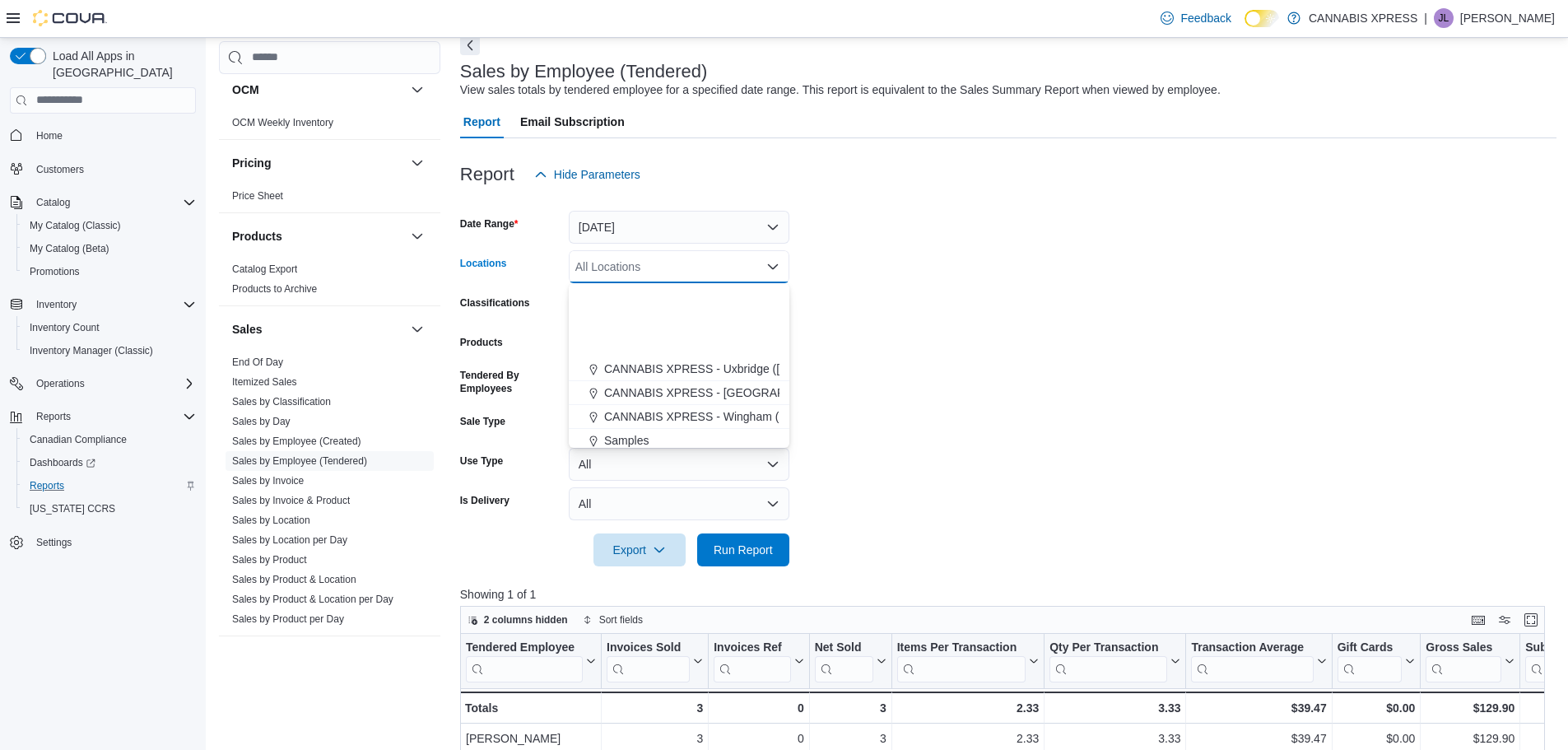
scroll to position [408, 0]
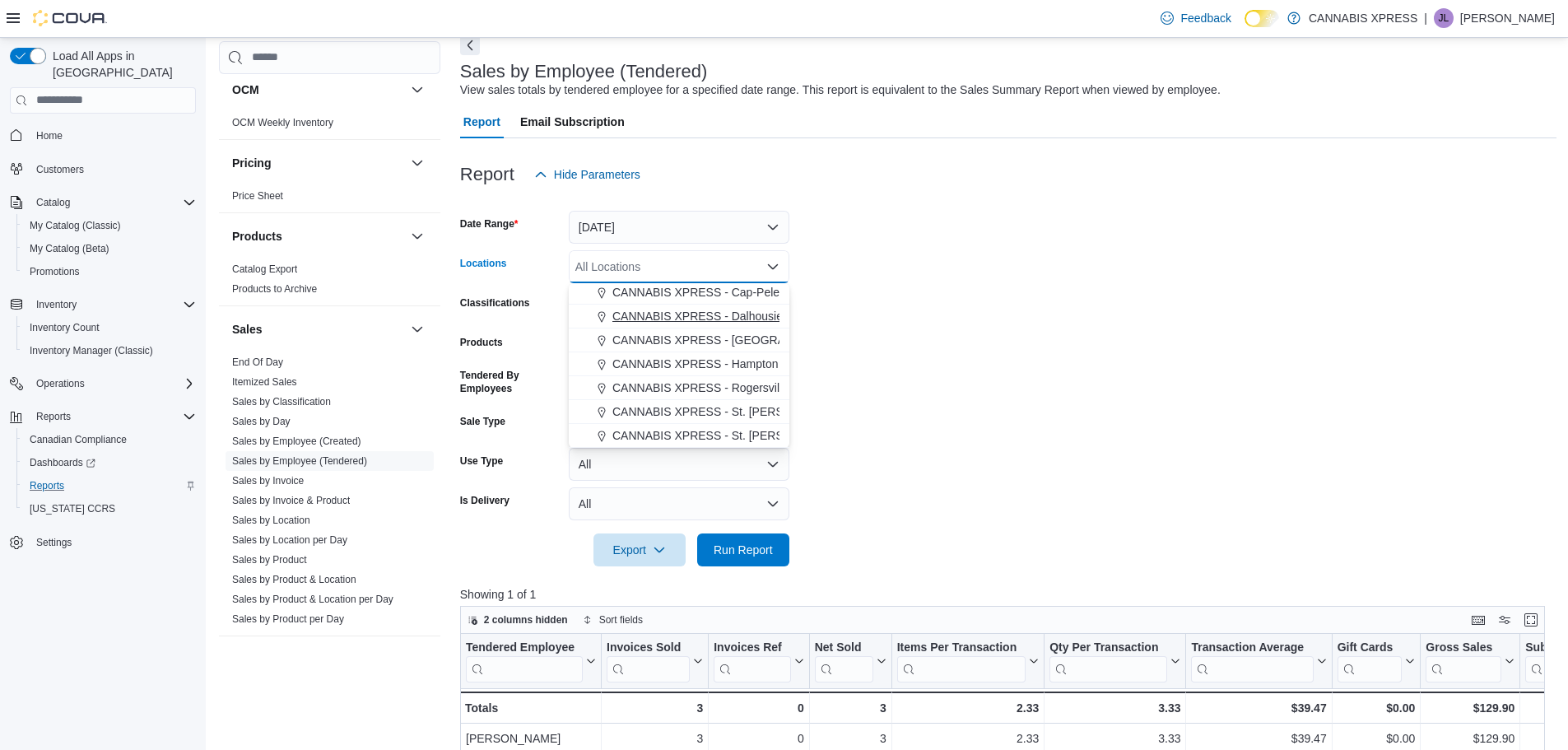
click at [751, 318] on span "CANNABIS XPRESS - Dalhousie ([PERSON_NAME][GEOGRAPHIC_DATA])" at bounding box center [811, 317] width 396 height 17
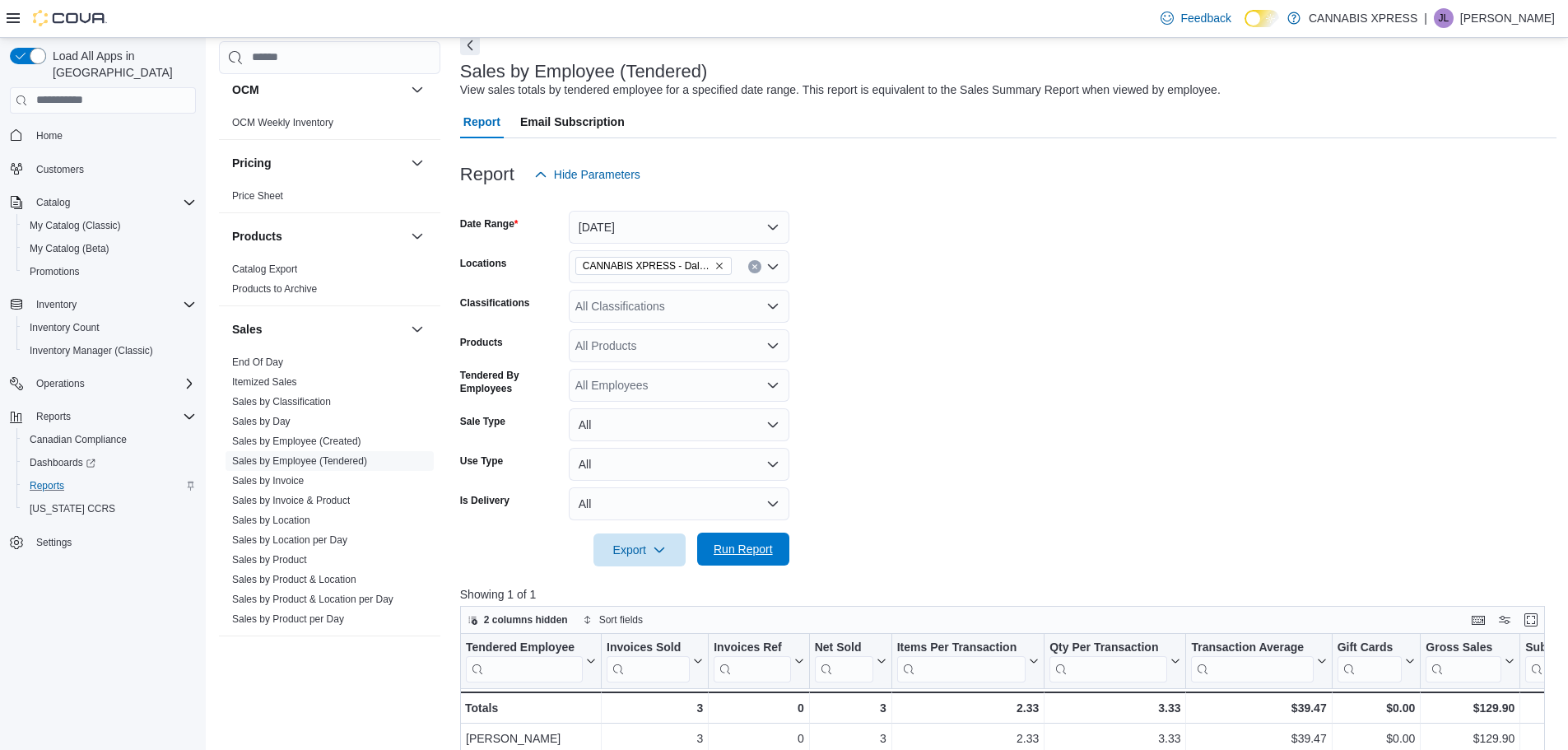
click at [754, 542] on span "Run Report" at bounding box center [743, 550] width 59 height 17
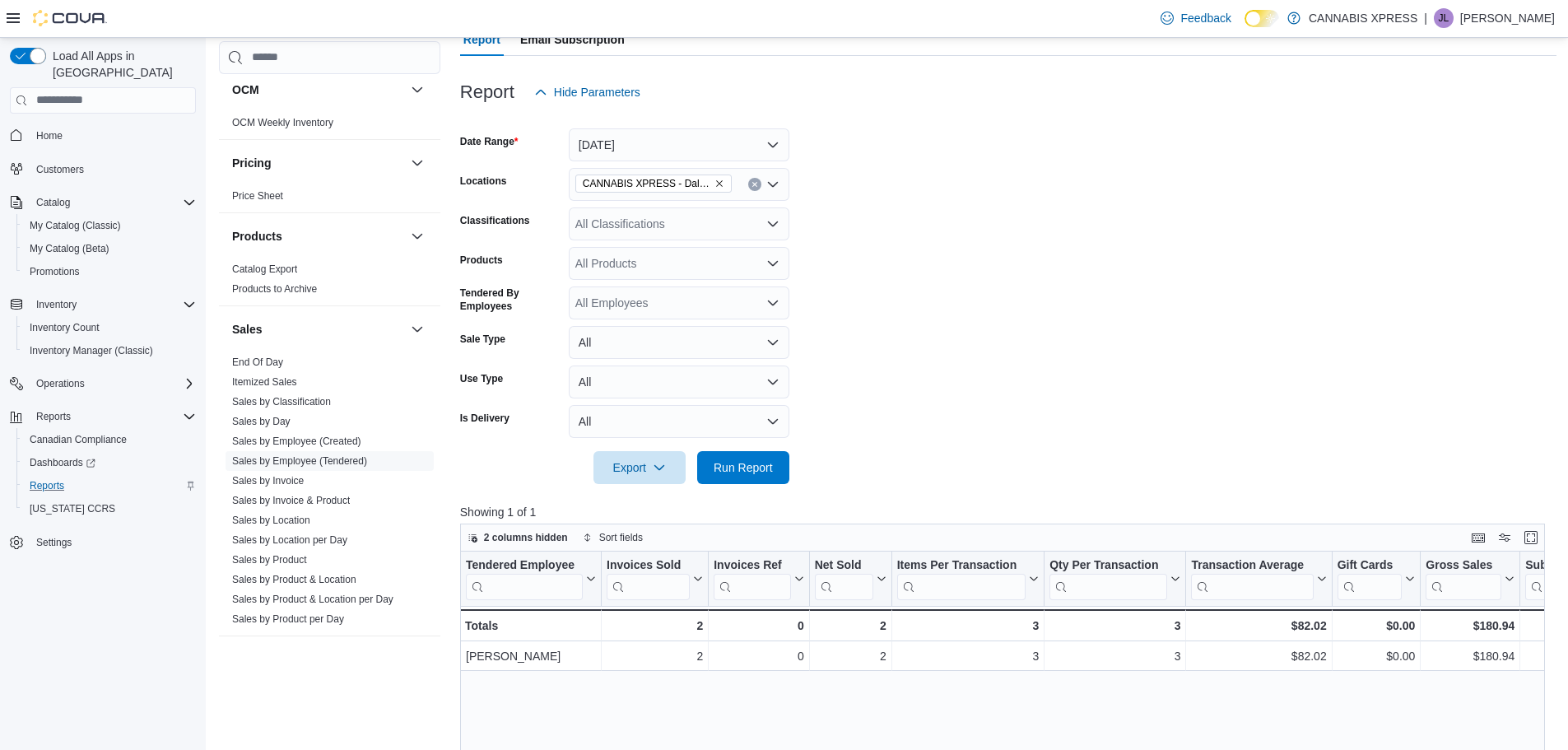
scroll to position [83, 0]
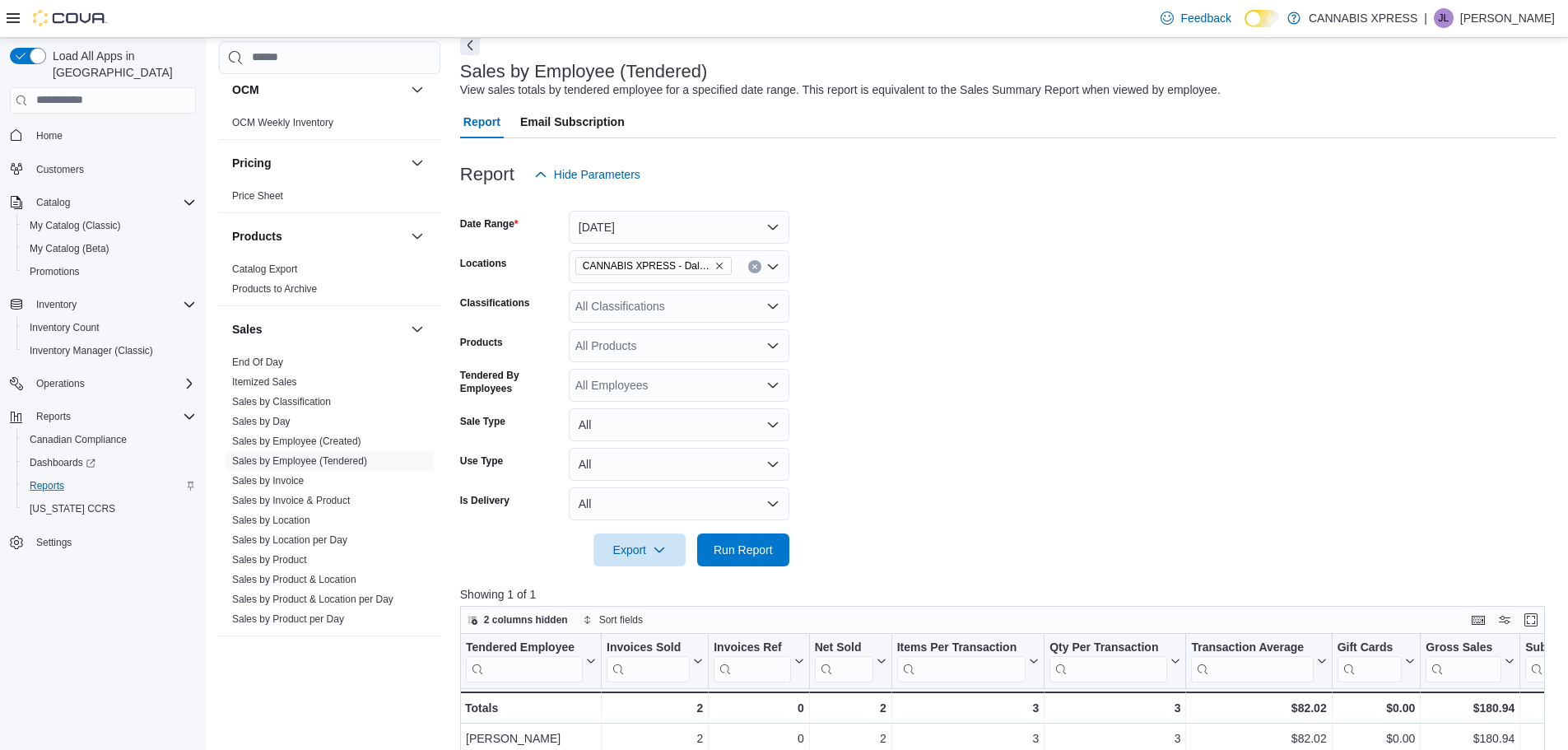
click at [756, 266] on icon "Clear input" at bounding box center [754, 266] width 4 height 4
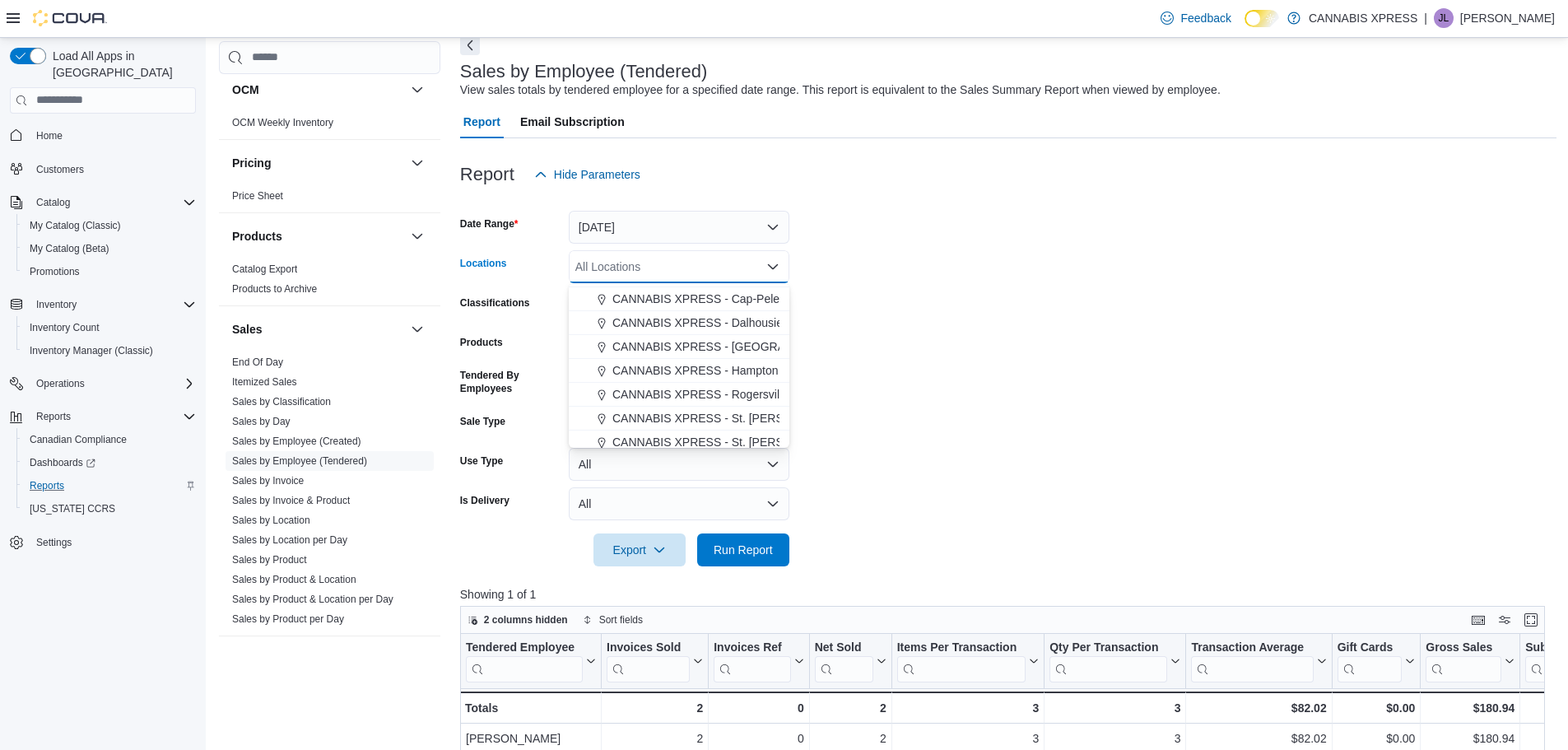
scroll to position [408, 0]
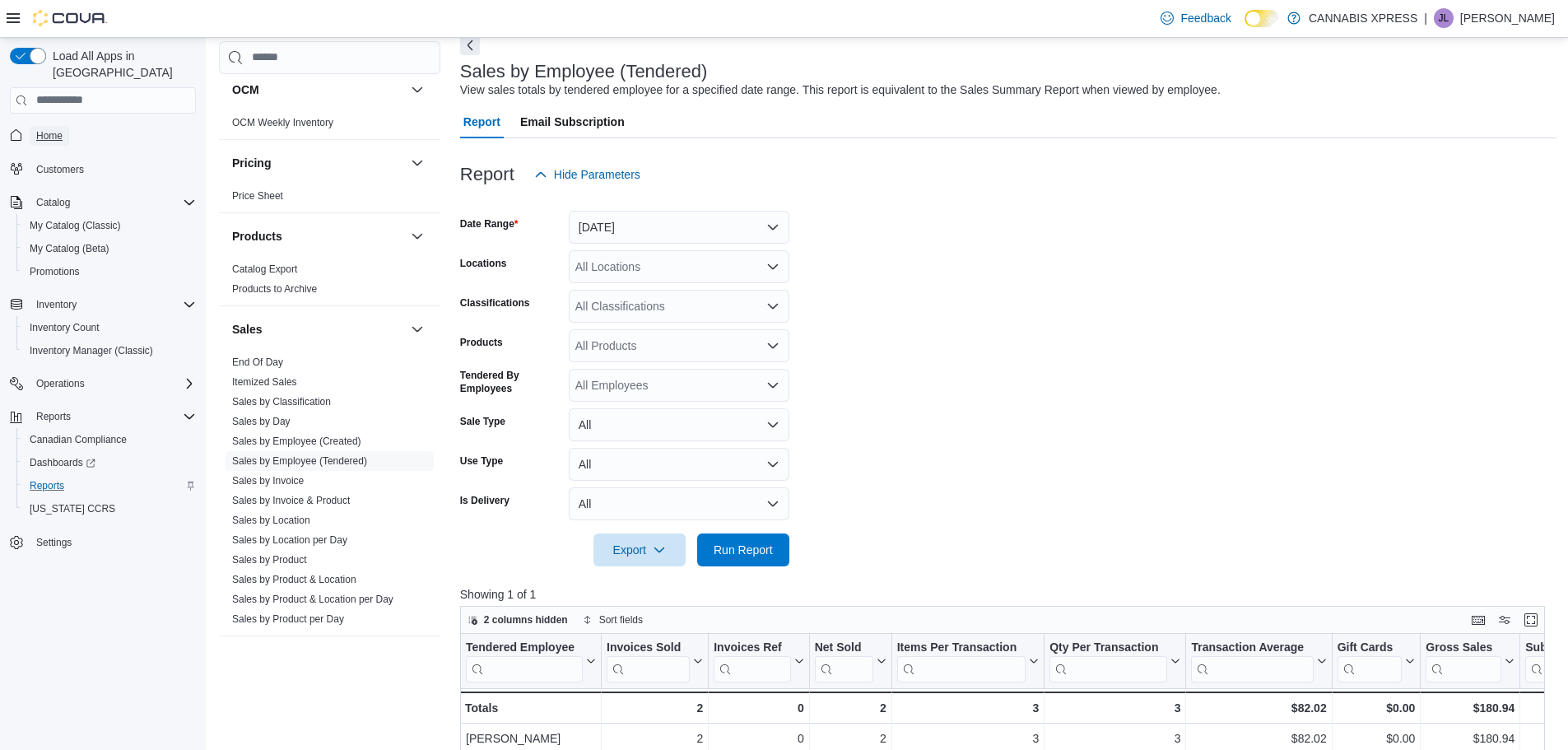
click at [47, 129] on span "Home" at bounding box center [49, 136] width 27 height 13
